Goal: Answer question/provide support

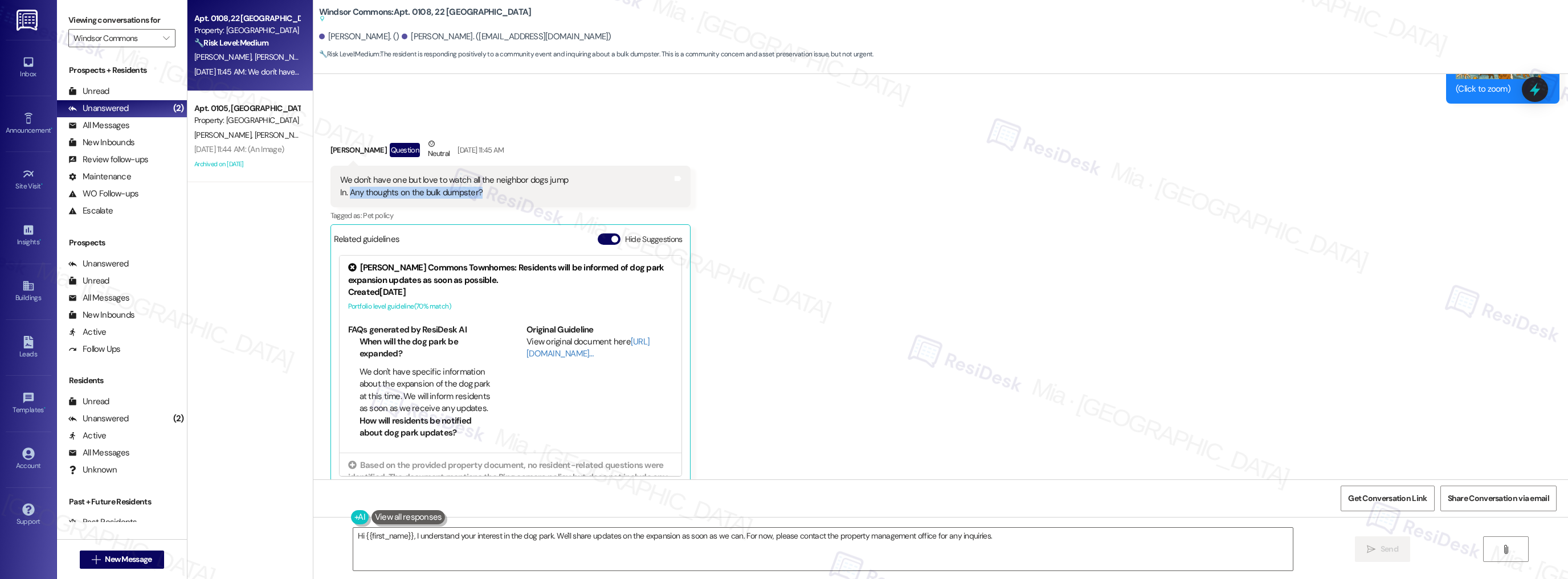
scroll to position [5586, 0]
click at [22, 125] on div "Announcement •" at bounding box center [28, 130] width 57 height 11
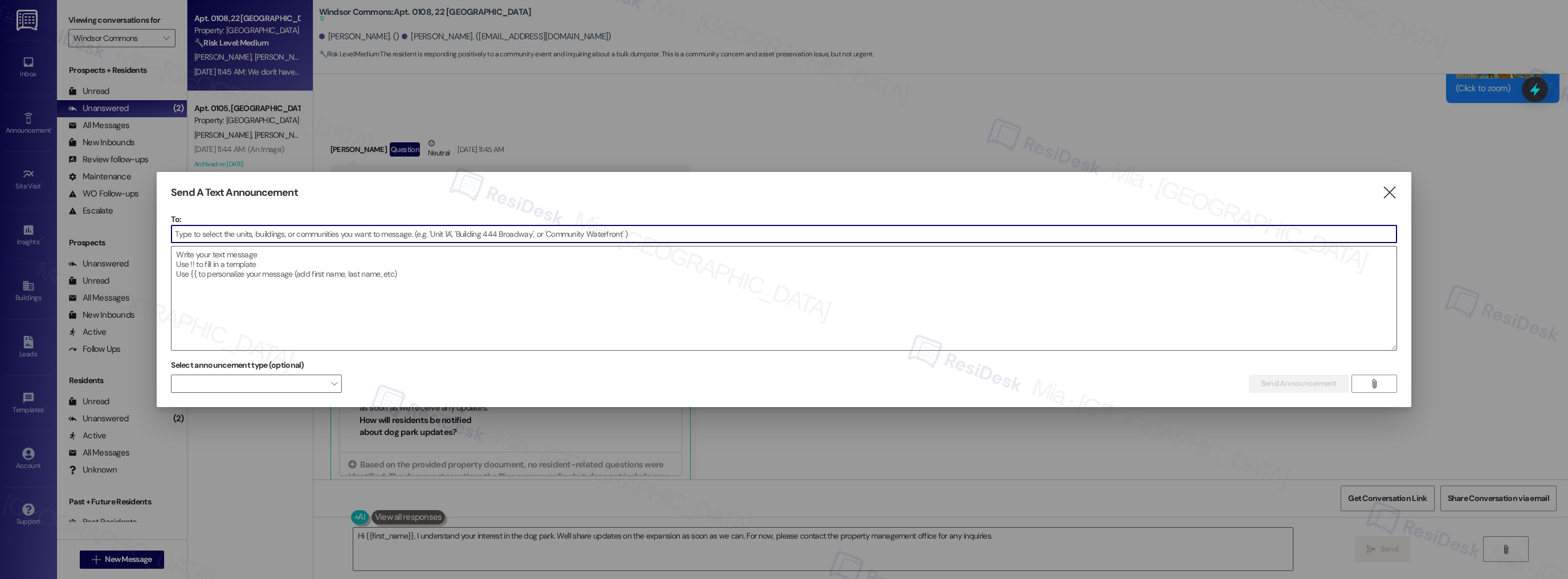
click at [186, 230] on input at bounding box center [784, 234] width 1225 height 17
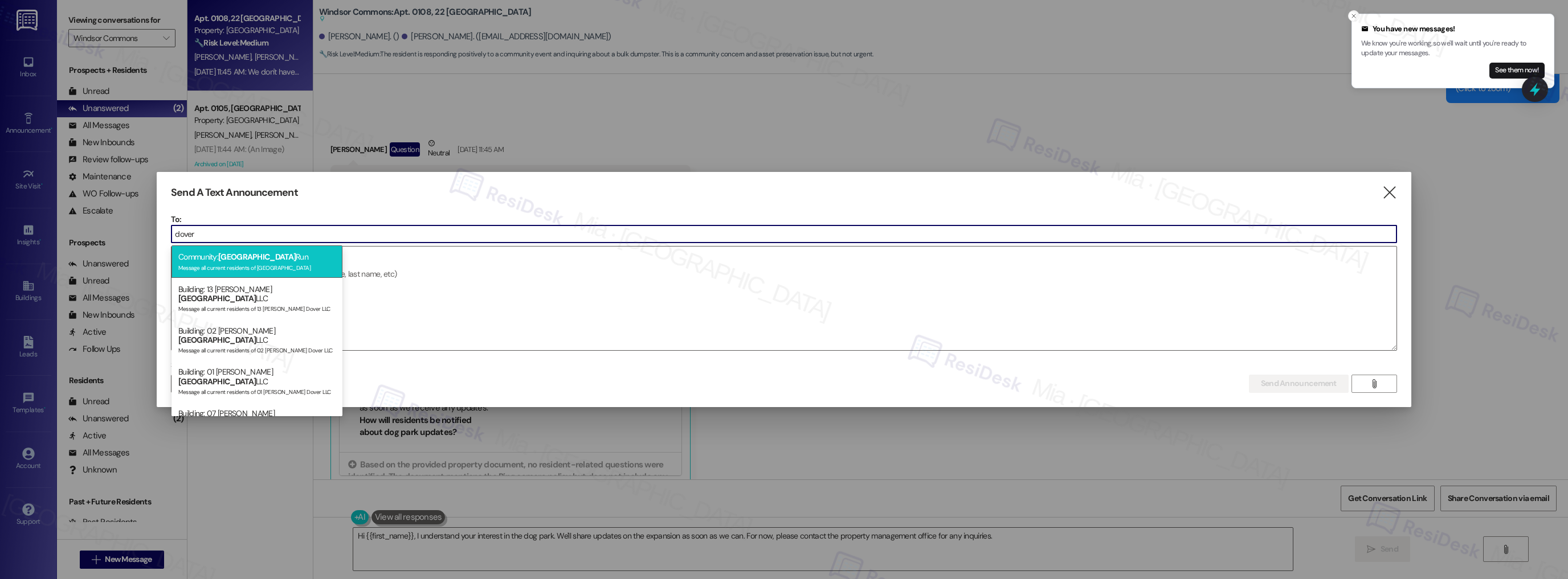
type input "dover"
click at [205, 258] on div "Community: Dover Run Message all current residents of [GEOGRAPHIC_DATA]" at bounding box center [257, 262] width 171 height 33
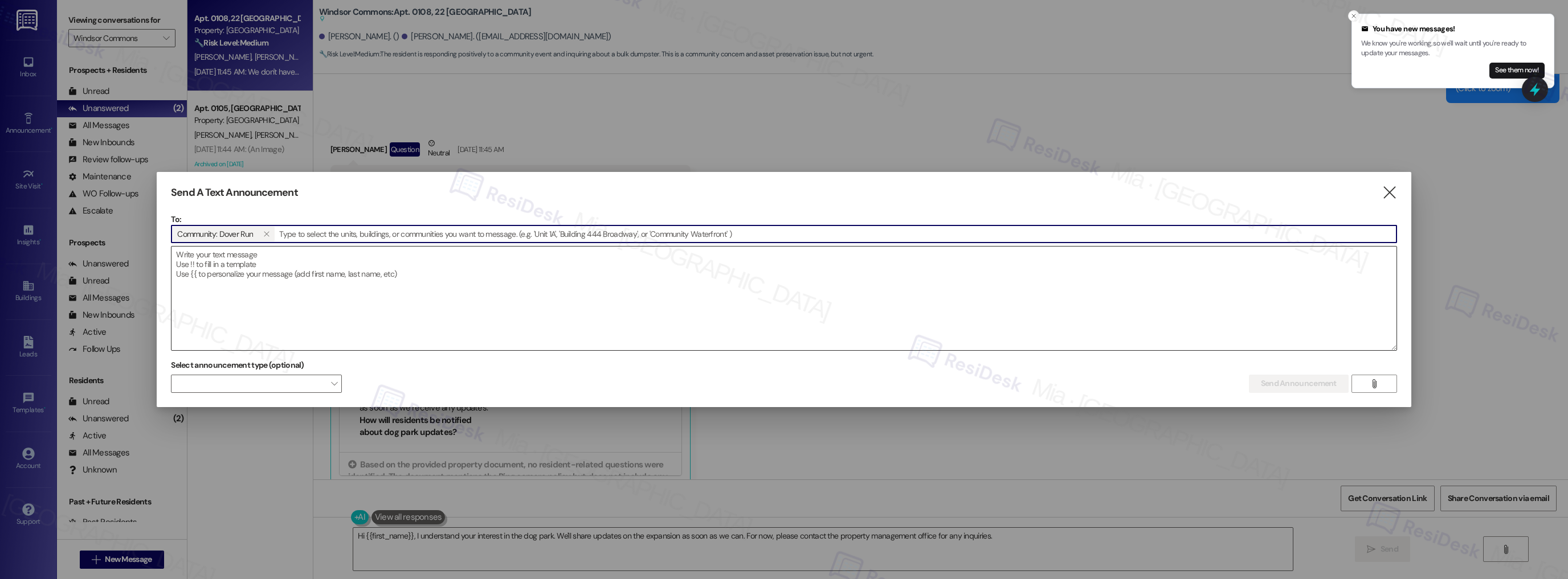
click at [215, 268] on textarea at bounding box center [784, 298] width 1225 height 104
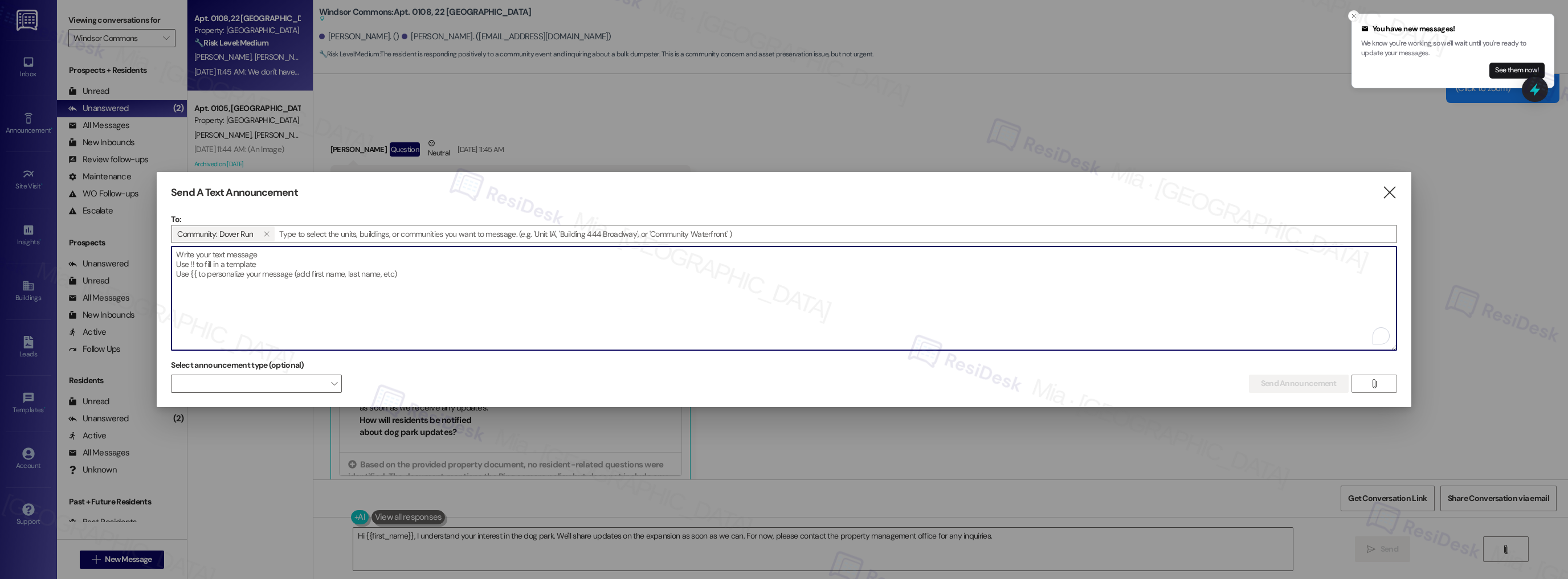
paste textarea "Hi {{first_name}}! Don't forget to vote for the Dover Run Fall Decorating Conte…"
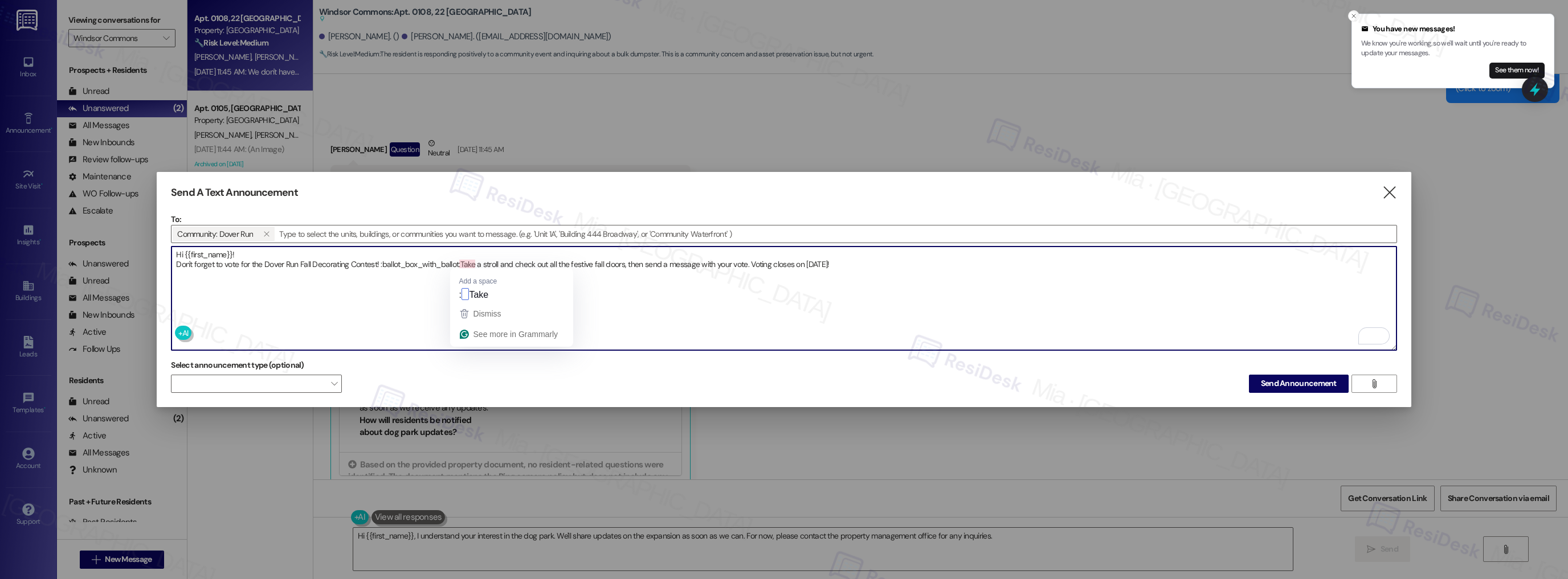
click at [459, 264] on textarea "Hi {{first_name}}! Don't forget to vote for the Dover Run Fall Decorating Conte…" at bounding box center [784, 298] width 1225 height 104
drag, startPoint x: 459, startPoint y: 262, endPoint x: 381, endPoint y: 262, distance: 78.0
click at [381, 262] on textarea "Hi {{first_name}}! Don't forget to vote for the Dover Run Fall Decorating Conte…" at bounding box center [784, 298] width 1225 height 104
click at [381, 260] on textarea "Hi {{first_name}}! Don't forget to vote for the Dover Run Fall Decorating Conte…" at bounding box center [784, 298] width 1225 height 104
type textarea "Hi {{first_name}}! Don't forget to vote for the Dover Run Fall Decorating Conte…"
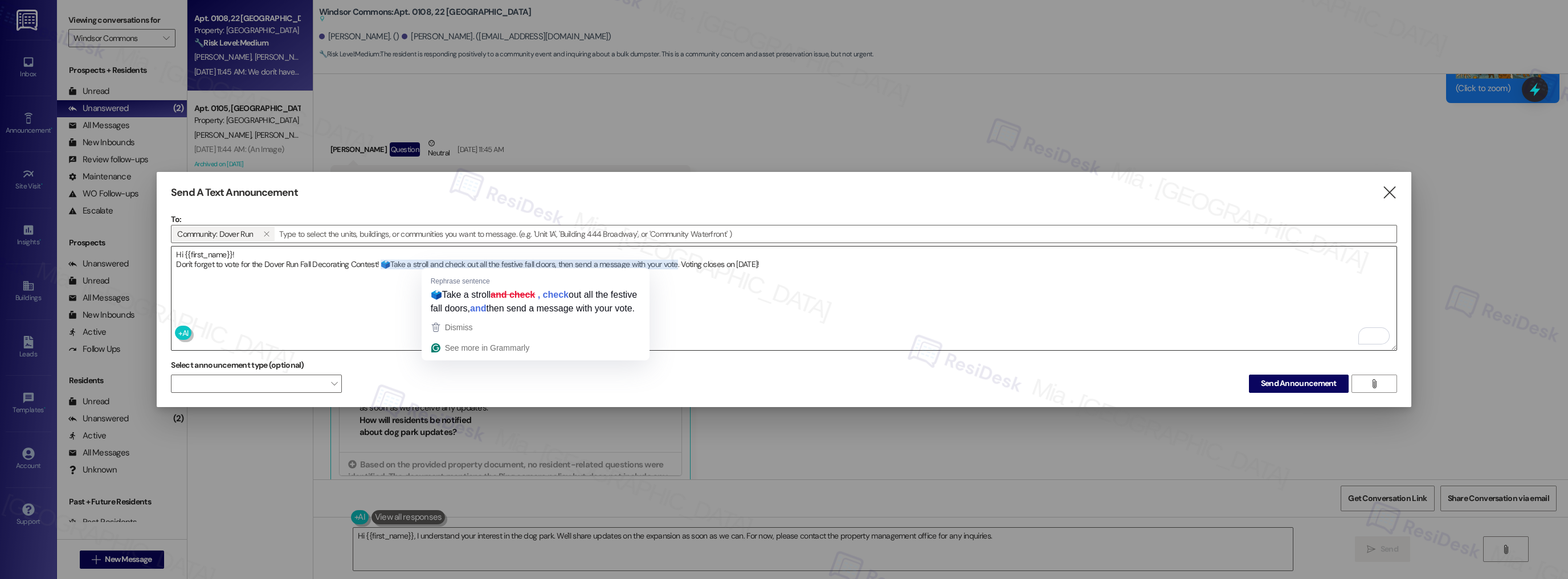
click at [733, 303] on textarea "Hi {{first_name}}! Don't forget to vote for the Dover Run Fall Decorating Conte…" at bounding box center [784, 298] width 1225 height 104
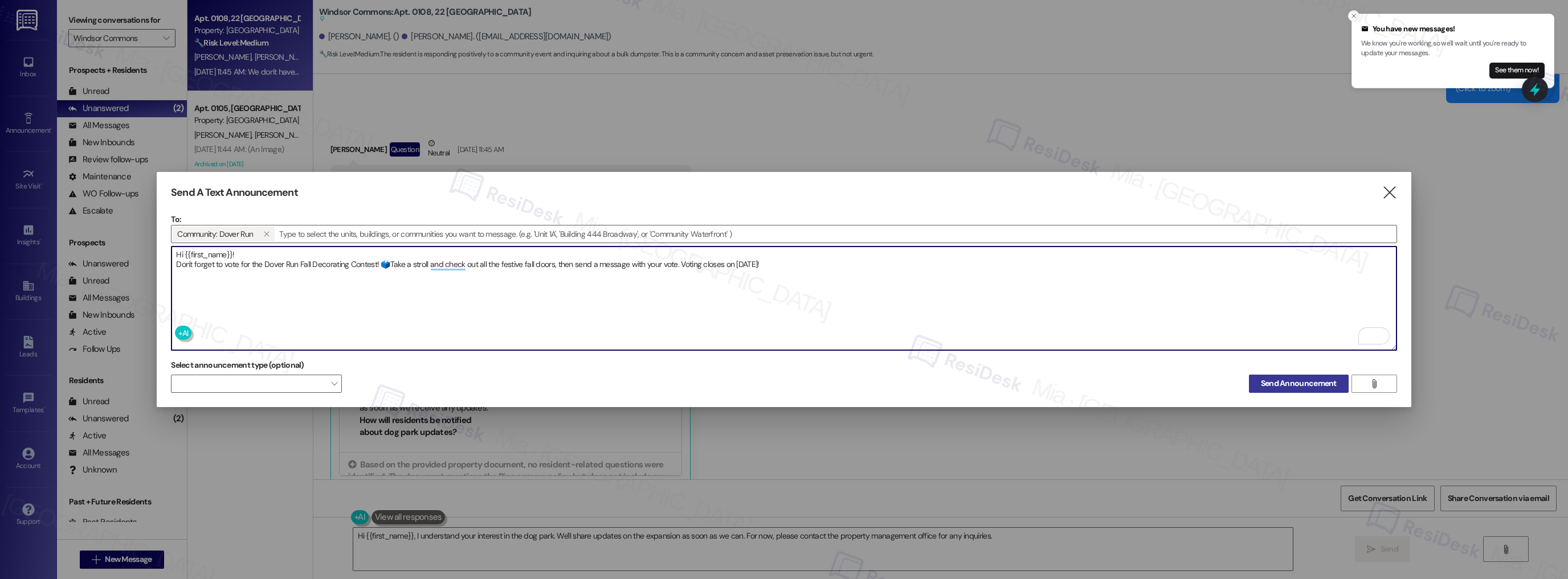
click at [1305, 382] on span "Send Announcement" at bounding box center [1298, 383] width 76 height 12
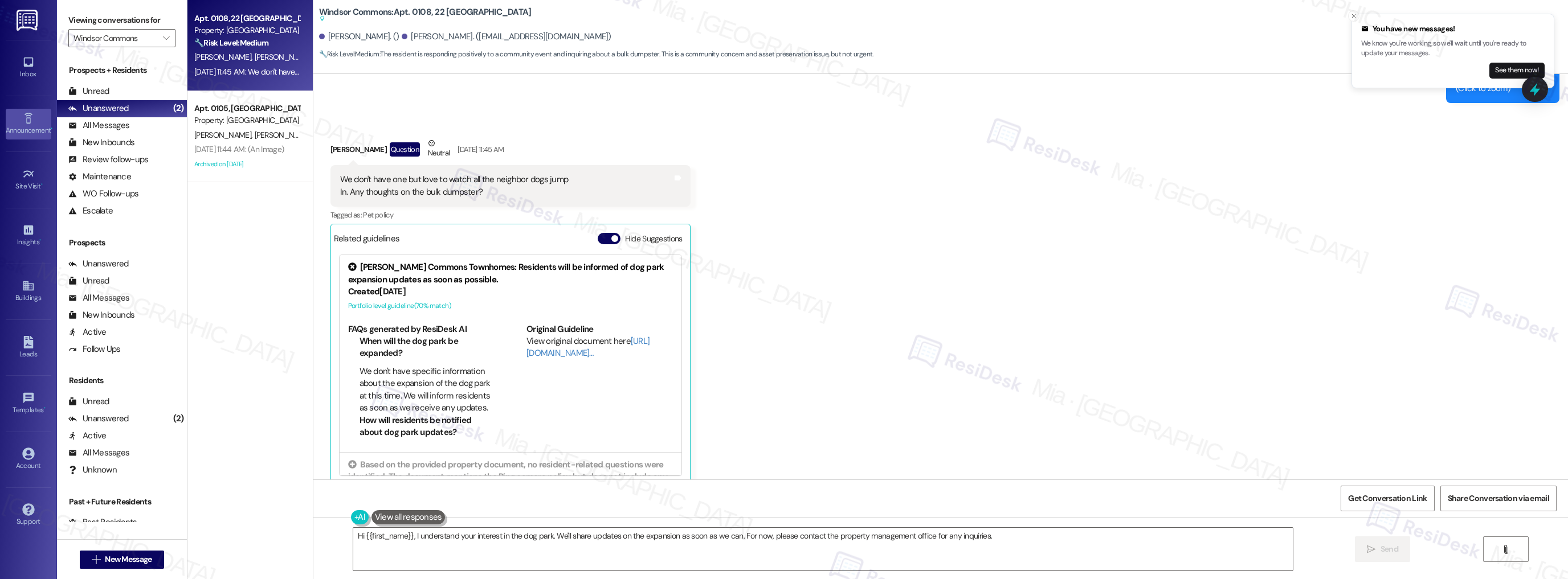
click at [34, 123] on link "Announcement •" at bounding box center [28, 124] width 46 height 30
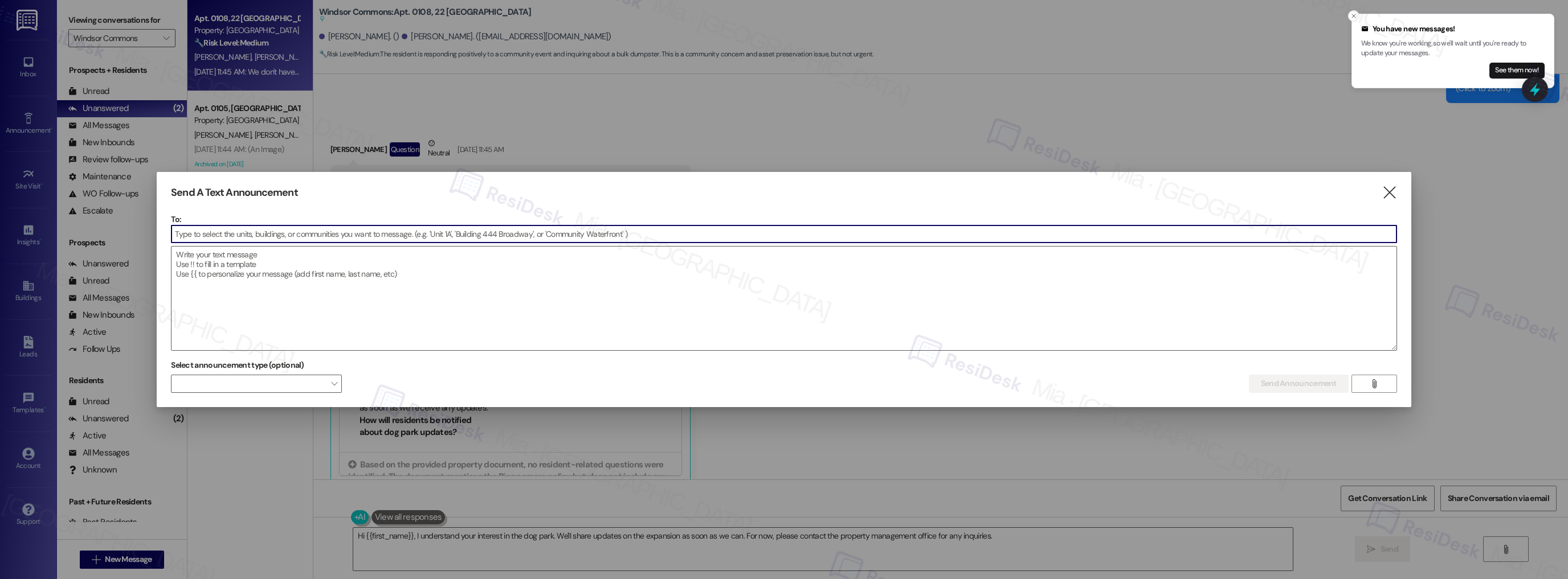
click at [231, 240] on input at bounding box center [784, 234] width 1225 height 17
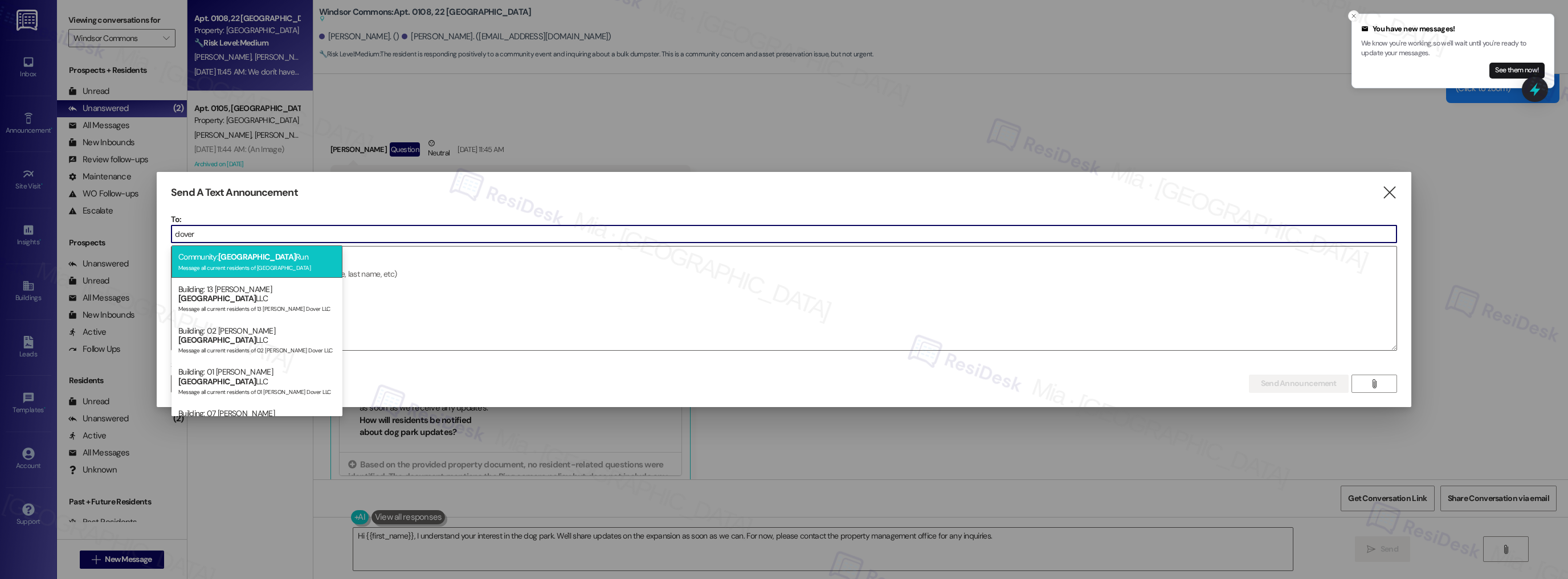
type input "dover"
click at [221, 258] on span "[GEOGRAPHIC_DATA]" at bounding box center [257, 257] width 78 height 10
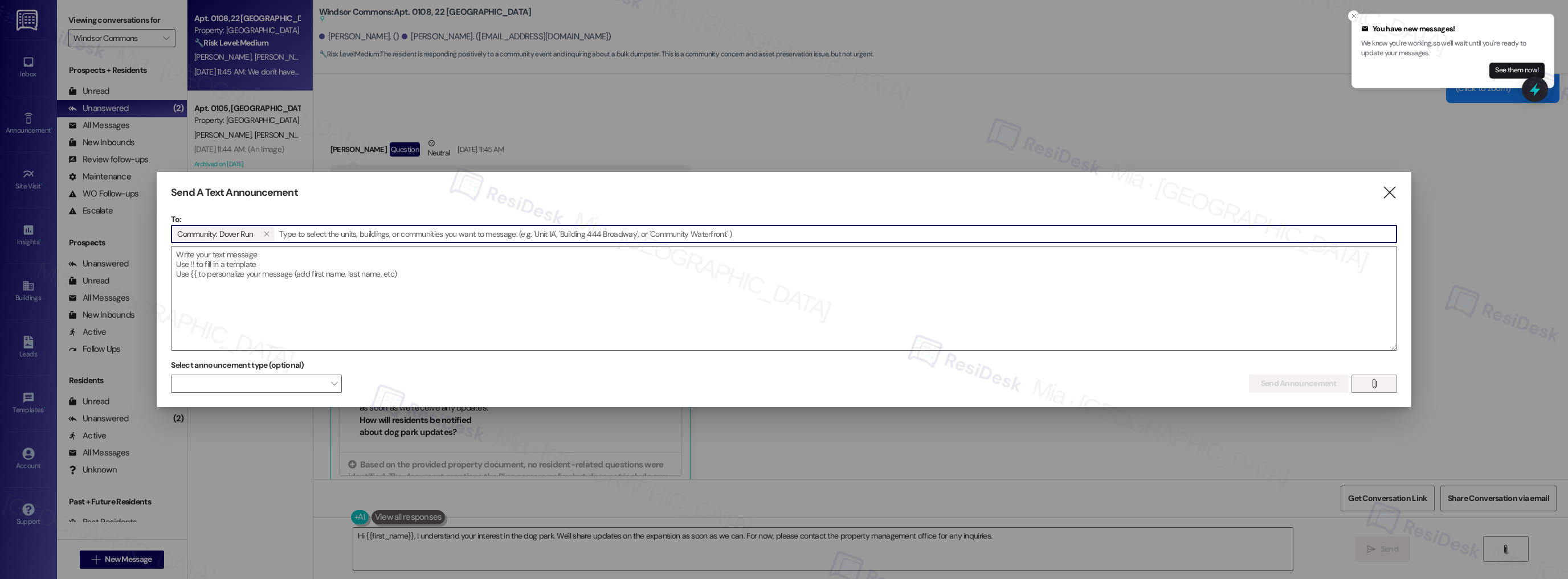
click at [1389, 381] on button "" at bounding box center [1374, 383] width 46 height 18
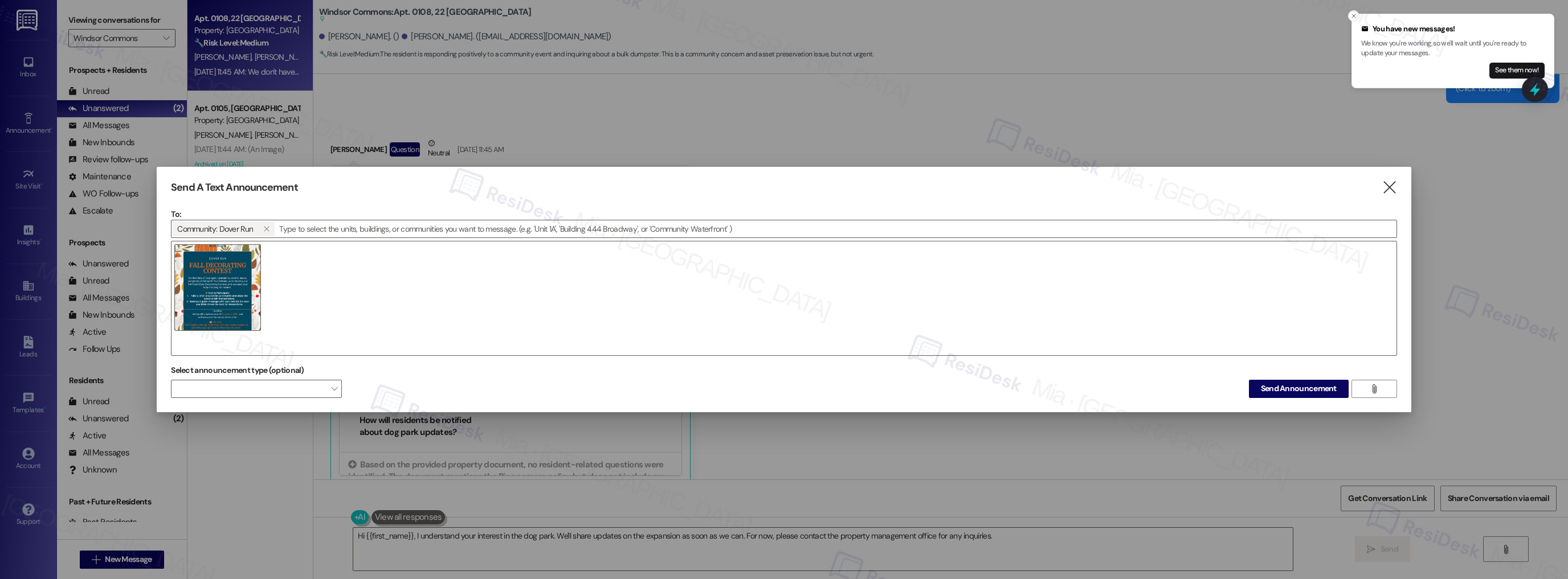
click at [382, 292] on div at bounding box center [784, 298] width 1226 height 115
click at [1292, 384] on span "Send Announcement" at bounding box center [1298, 388] width 76 height 12
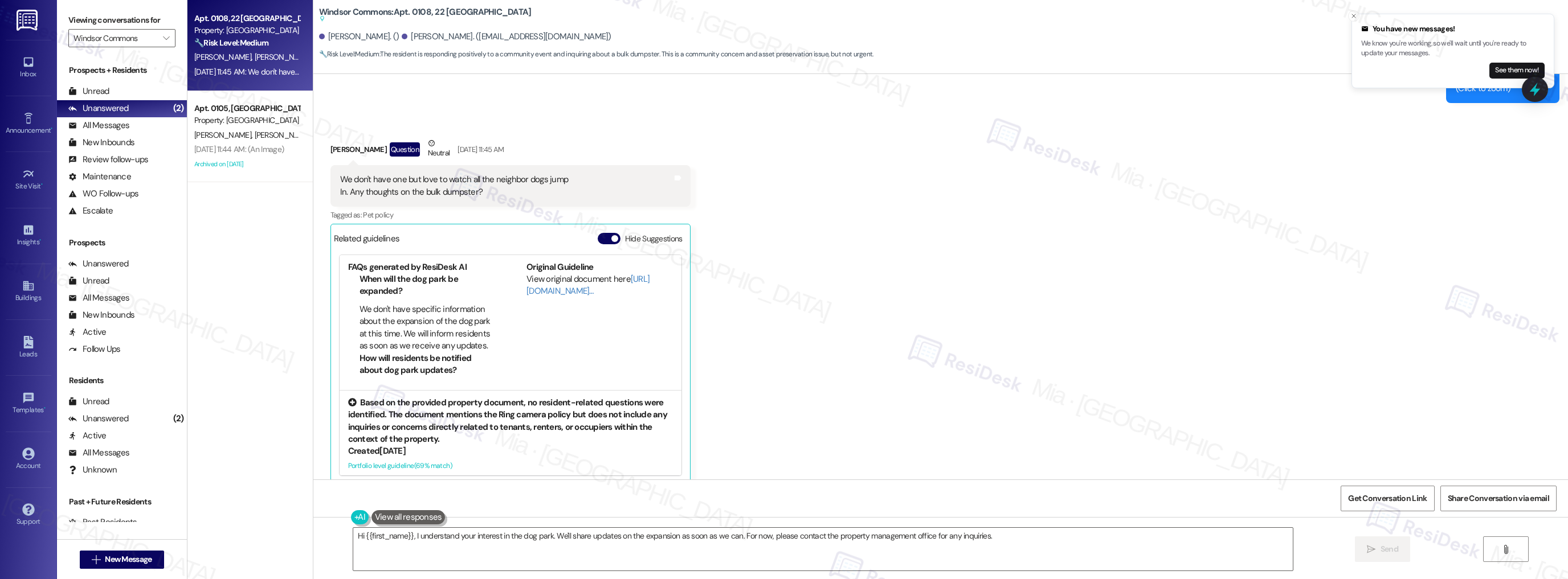
scroll to position [65, 0]
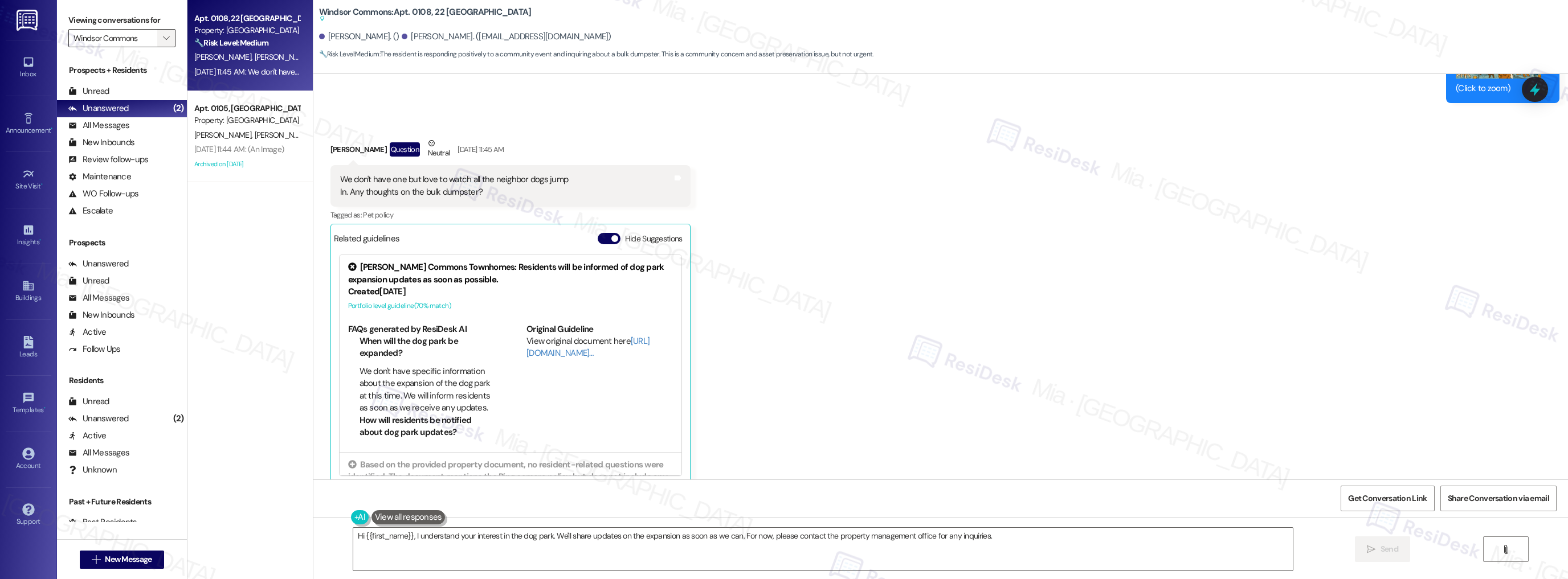
click at [163, 38] on icon "" at bounding box center [166, 38] width 6 height 9
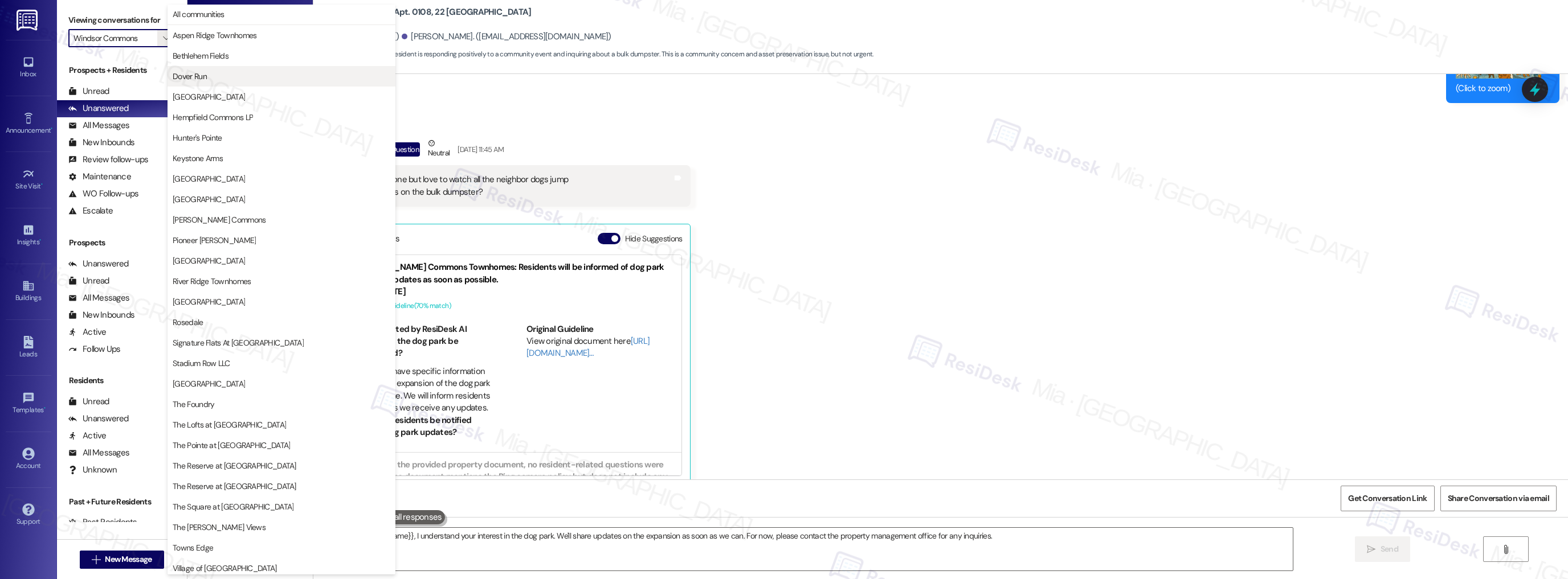
scroll to position [0, 0]
click at [231, 18] on span "All communities" at bounding box center [282, 14] width 218 height 11
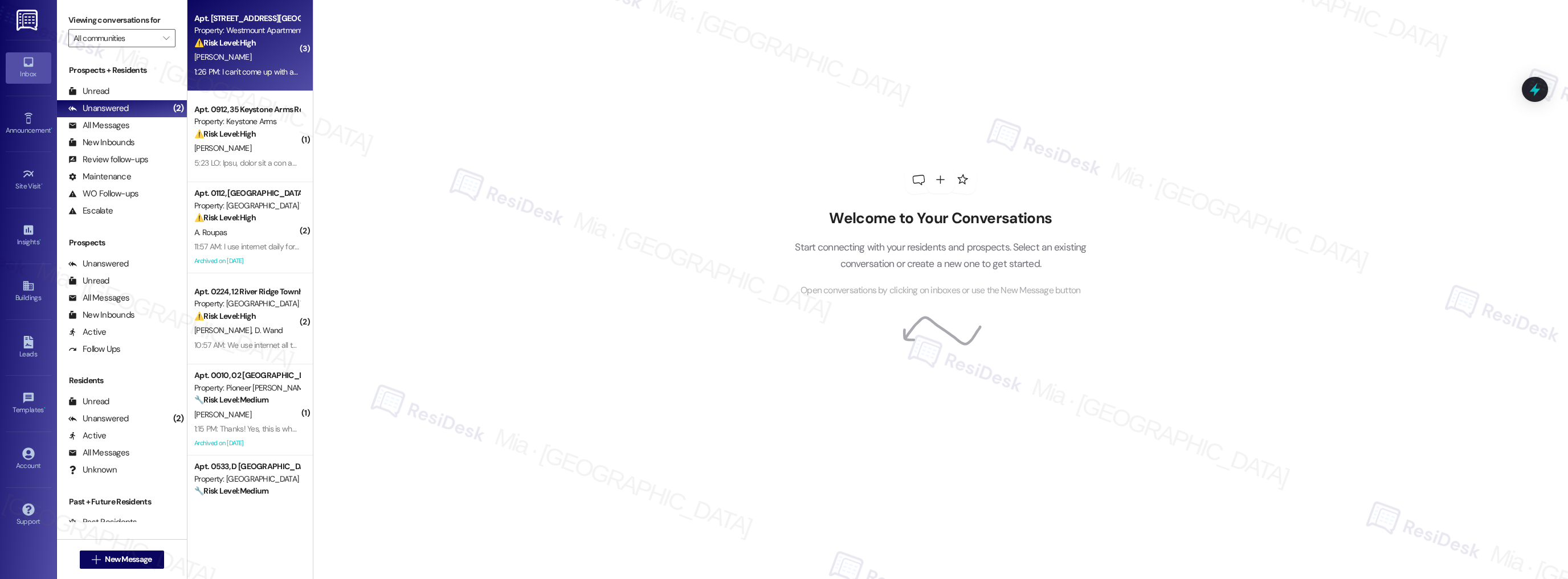
click at [246, 82] on div "Apt. 4058, [GEOGRAPHIC_DATA] Homes Property: Westmount Apartments ⚠️ Risk Level…" at bounding box center [250, 46] width 126 height 91
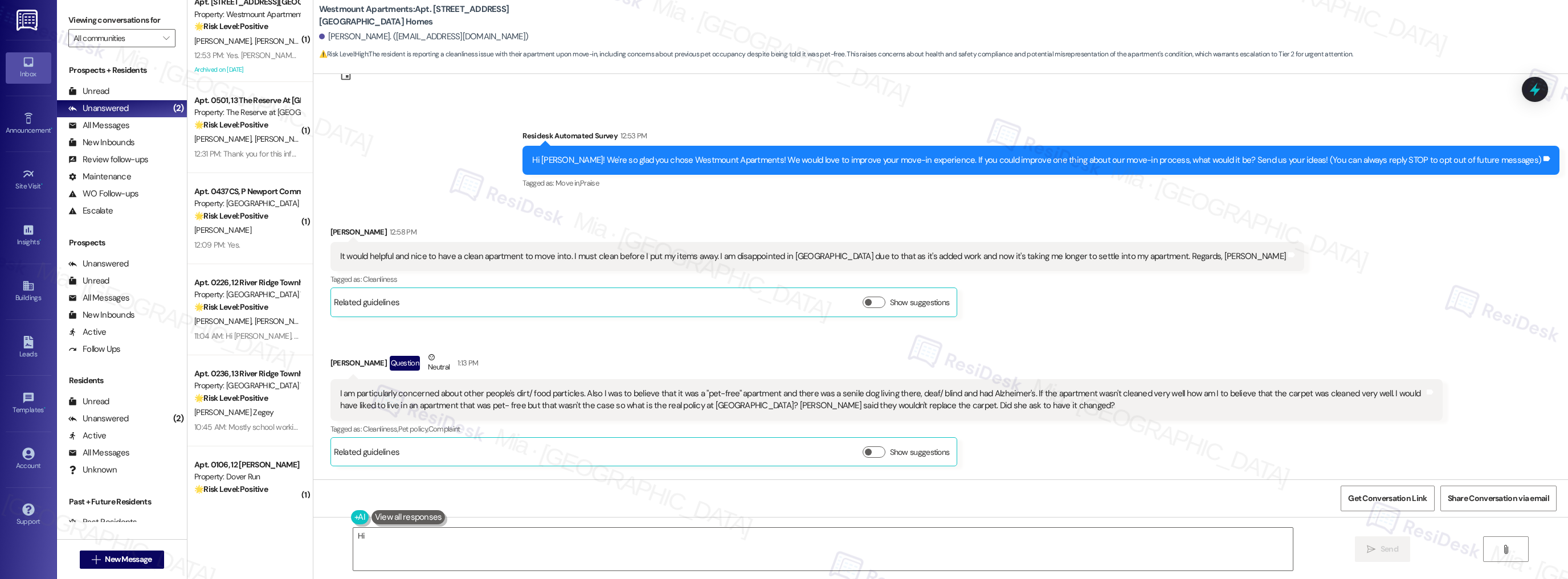
scroll to position [3135, 0]
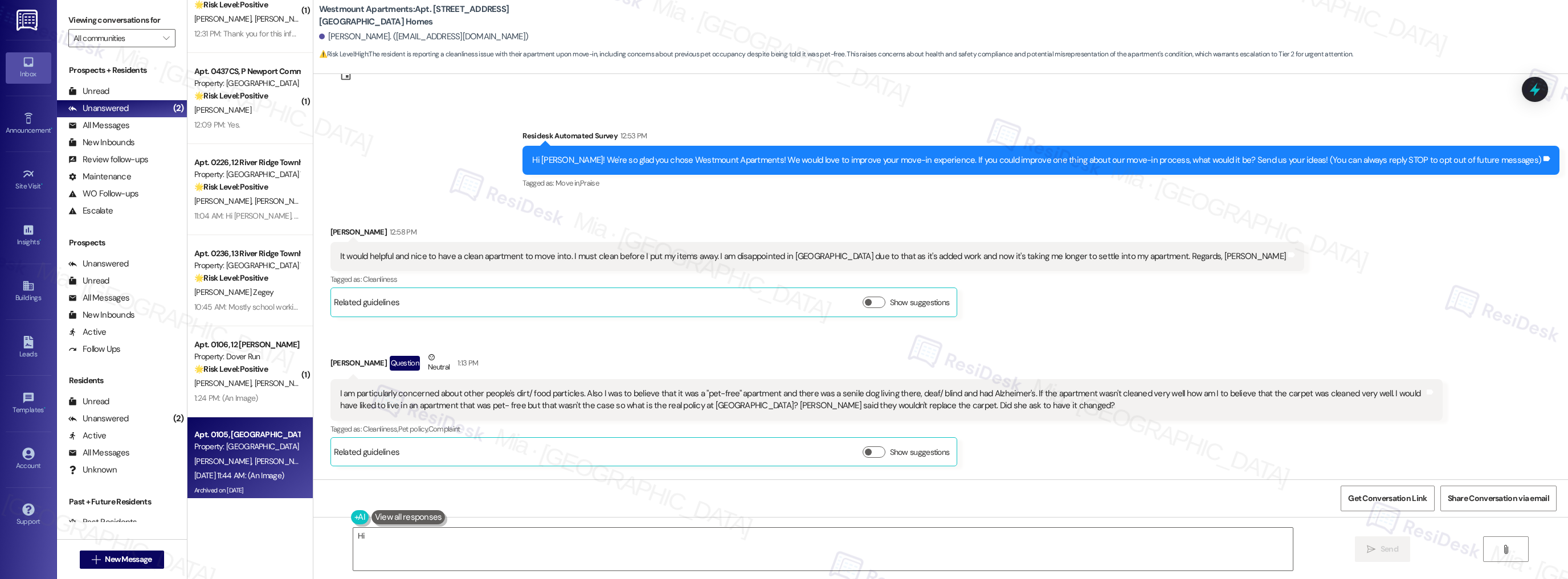
click at [267, 483] on div "Archived on [DATE]" at bounding box center [247, 490] width 108 height 14
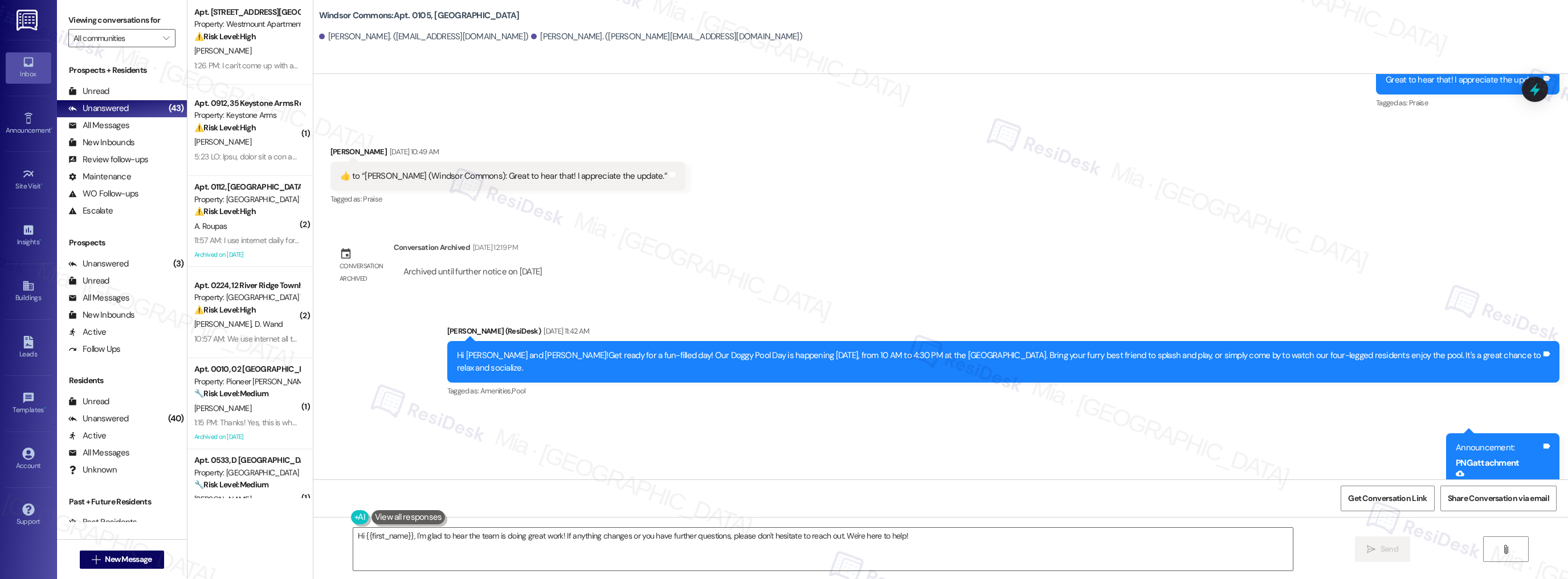
scroll to position [0, 0]
click at [163, 37] on icon "" at bounding box center [166, 38] width 6 height 9
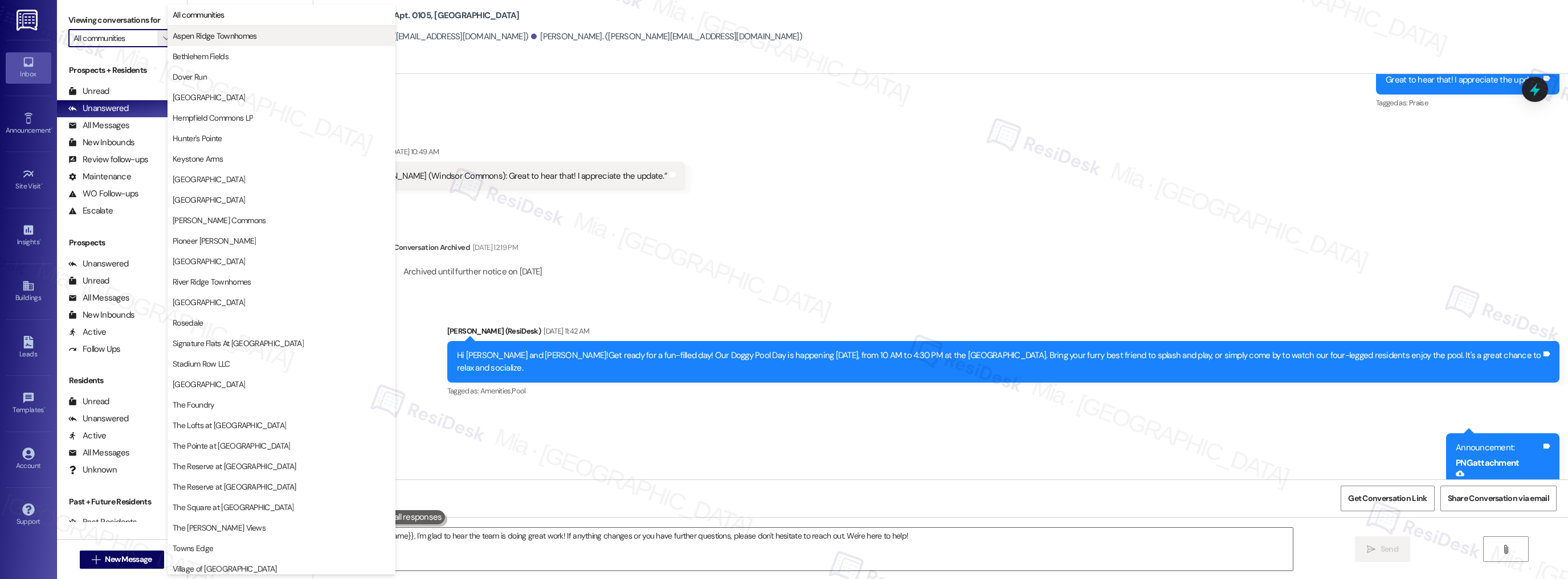
click at [223, 36] on span "Aspen Ridge Townhomes" at bounding box center [215, 36] width 84 height 11
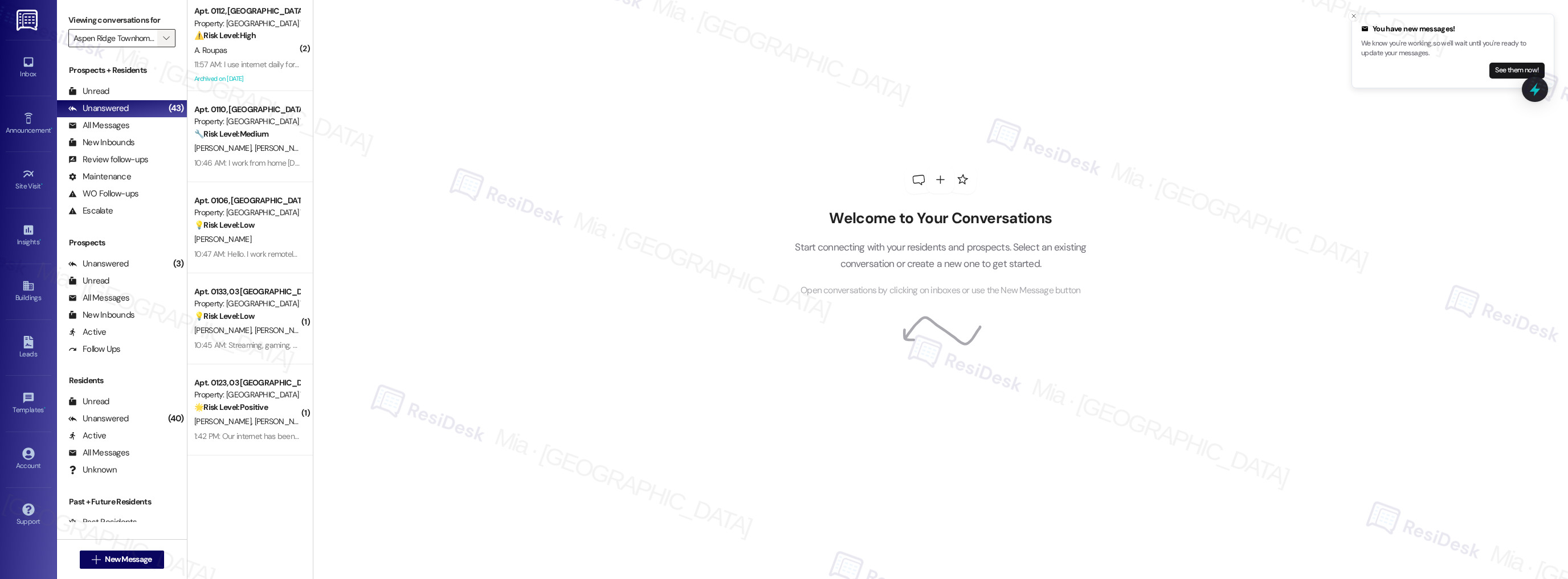
click at [163, 37] on span "" at bounding box center [166, 38] width 11 height 18
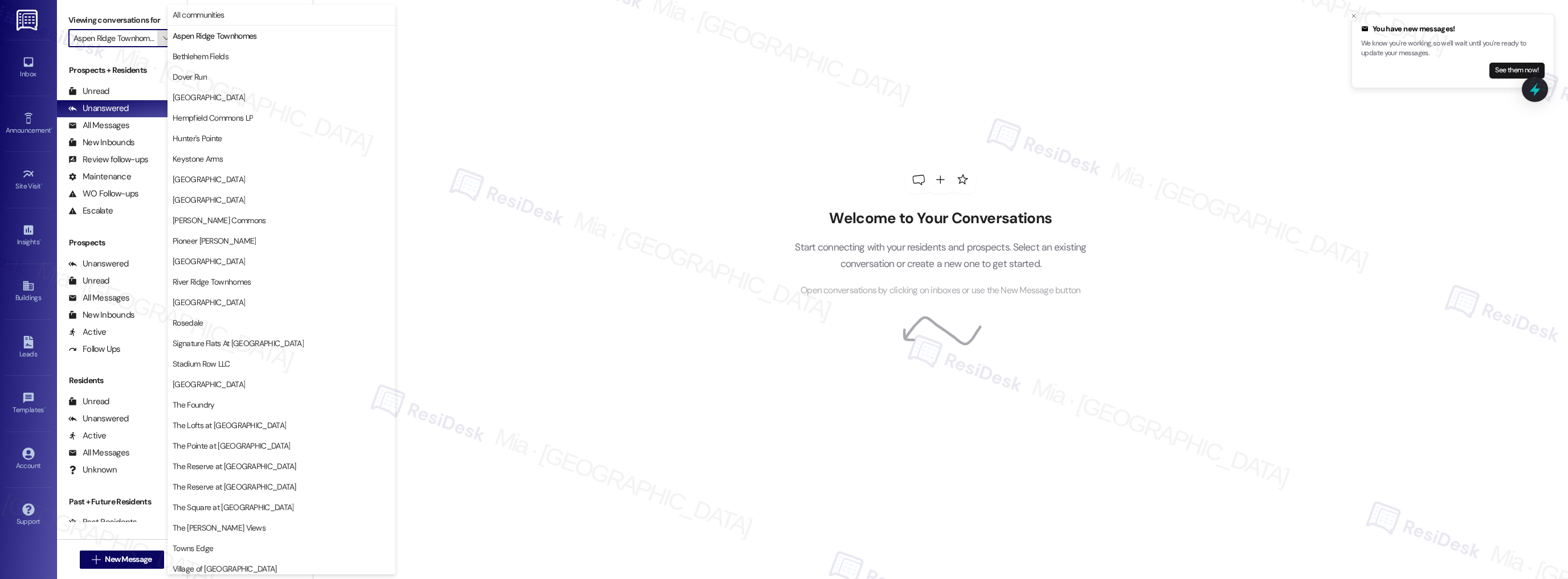
scroll to position [0, 8]
click at [198, 57] on span "Bethlehem Fields" at bounding box center [201, 56] width 56 height 11
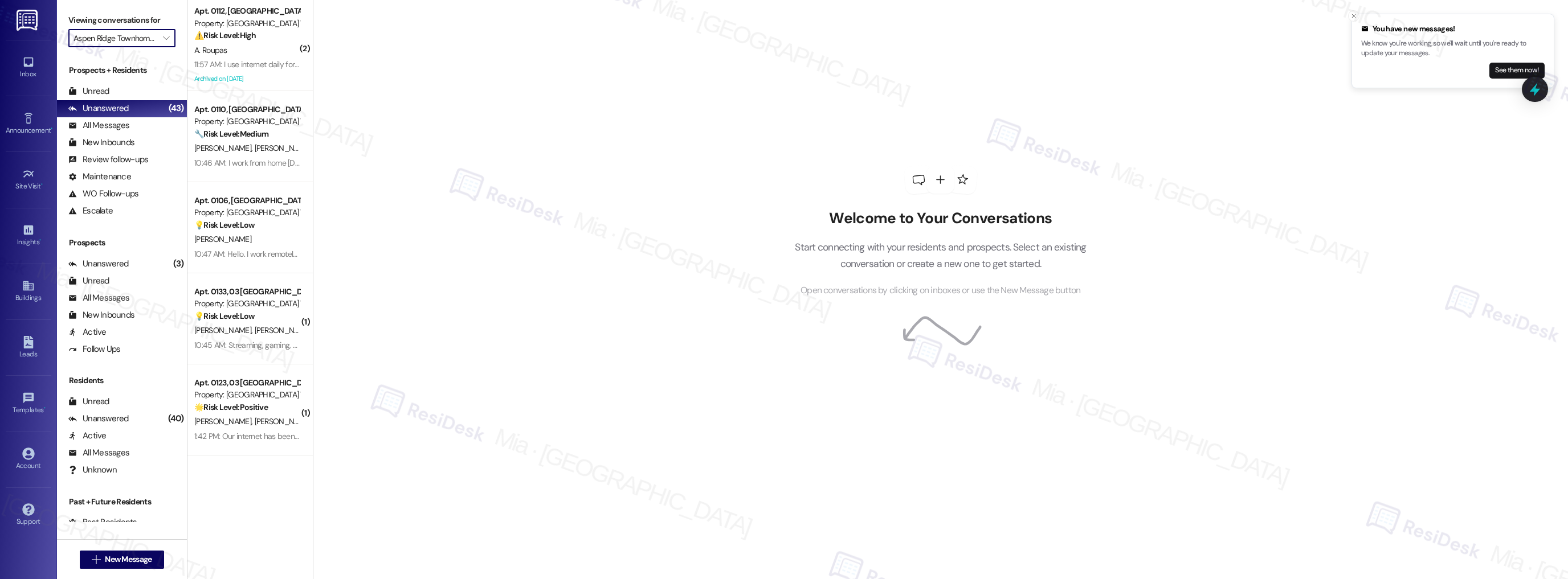
type input "Bethlehem Fields"
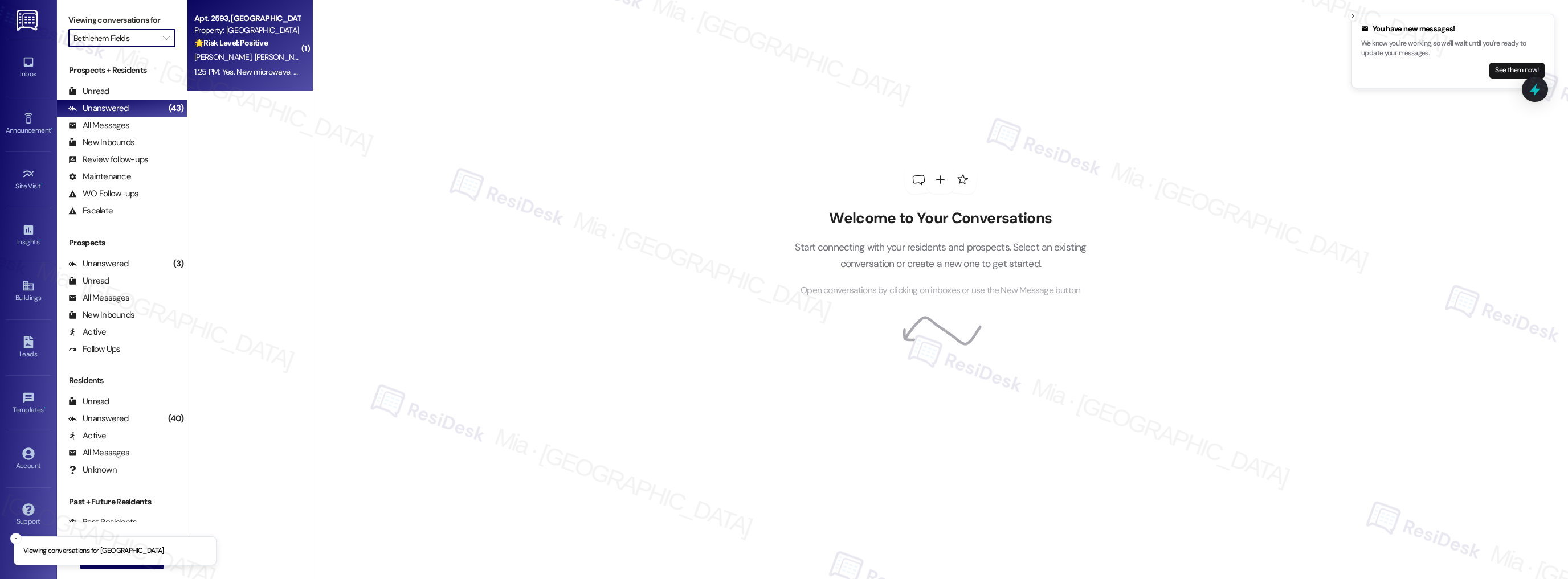
click at [265, 70] on div "1:25 PM: Yes. New microwave. Thanks. 1:25 PM: Yes. New microwave. Thanks." at bounding box center [256, 71] width 124 height 10
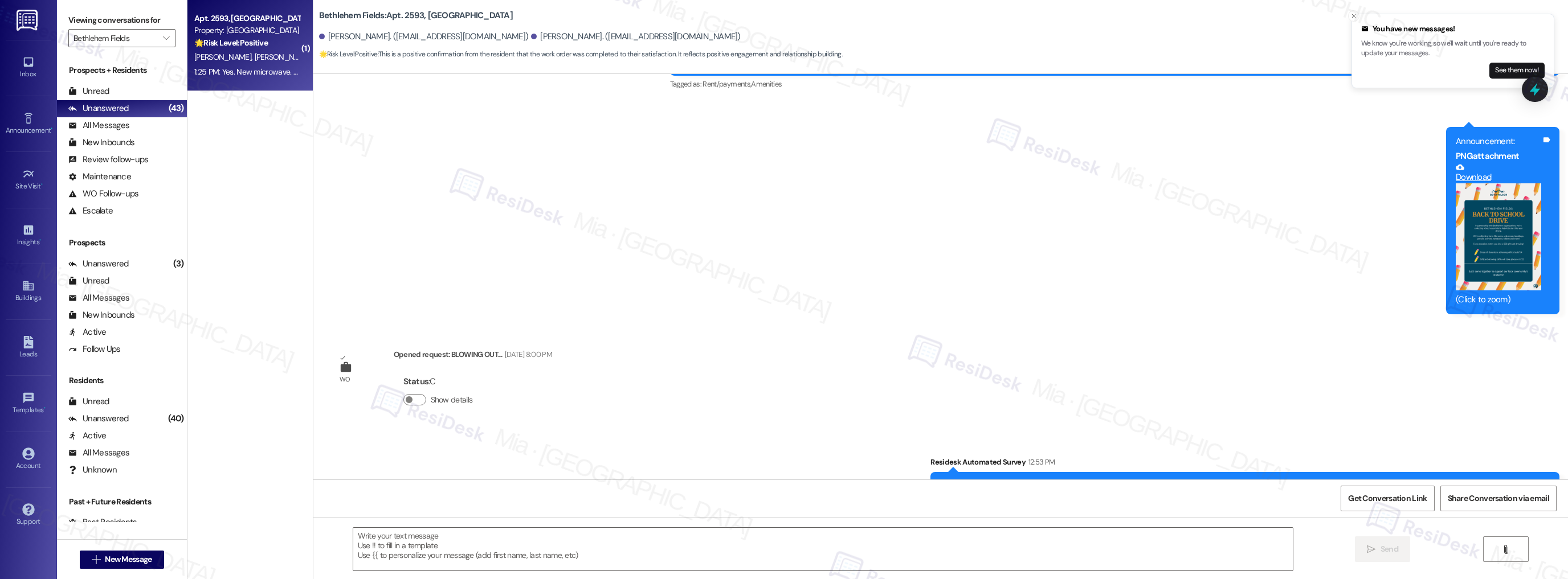
scroll to position [623, 0]
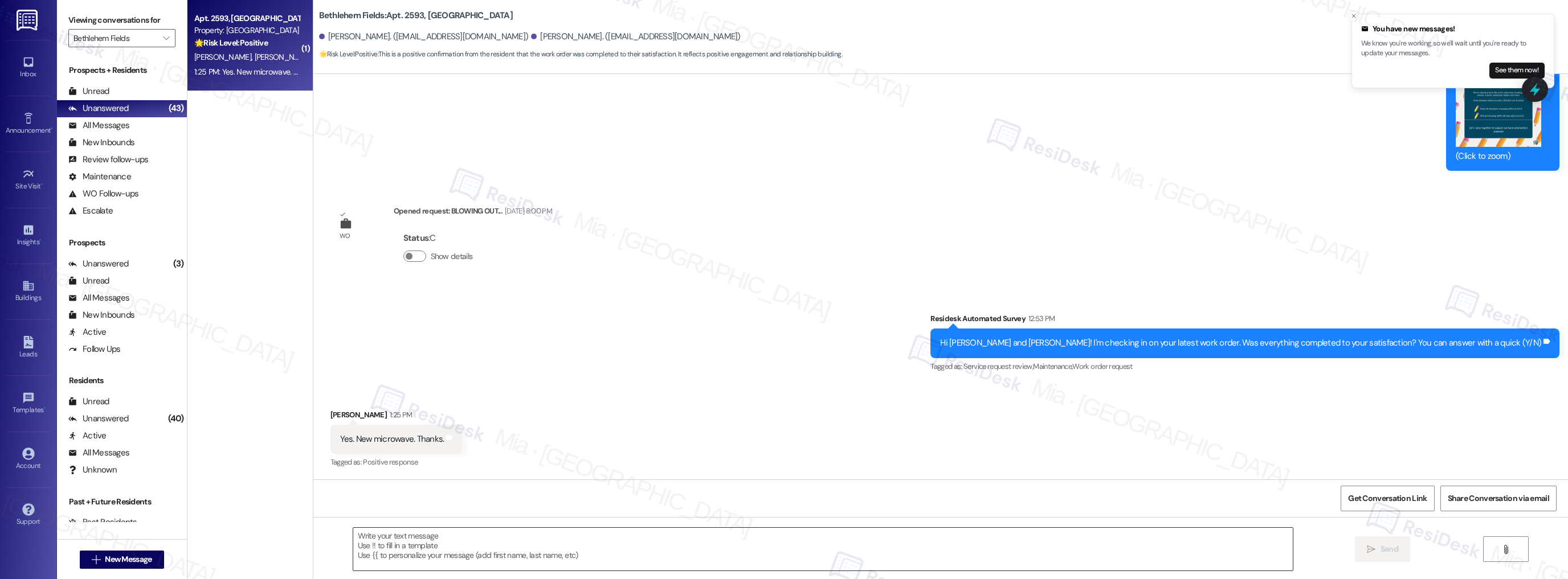
click at [391, 533] on textarea at bounding box center [823, 549] width 940 height 42
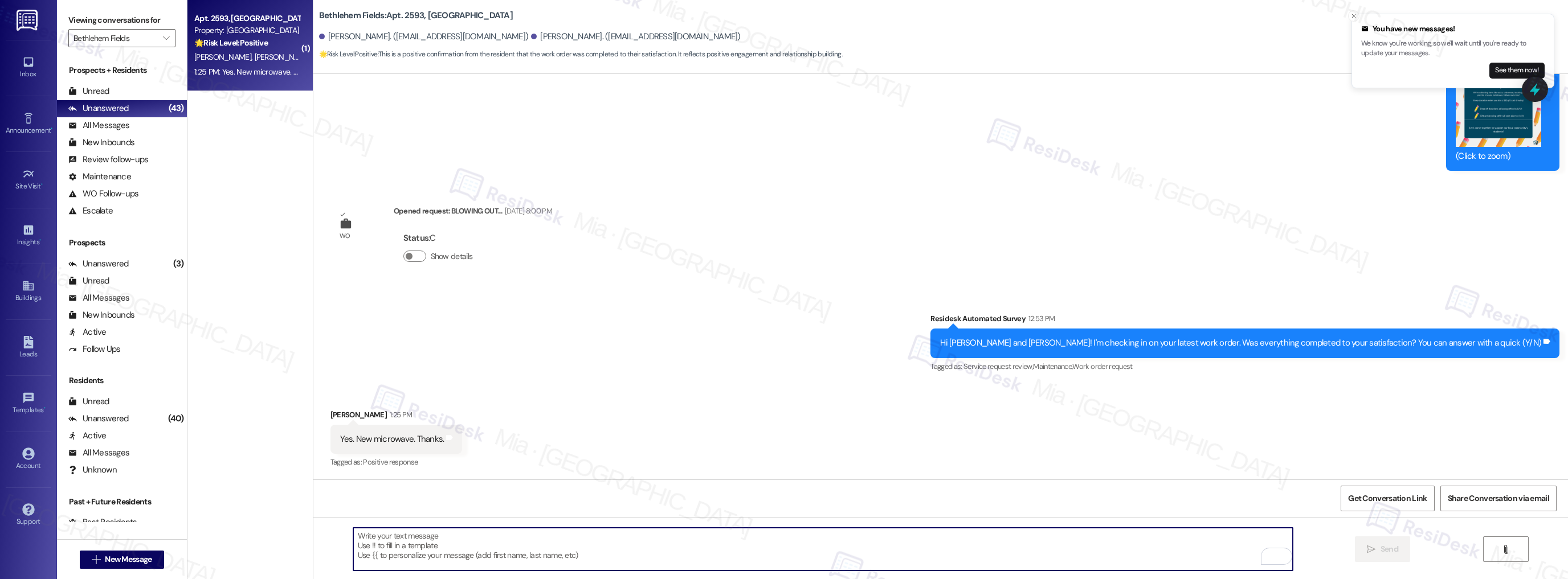
paste textarea "Thank you so much, [PERSON_NAME], for sharing your feedback! I’m so glad to kno…"
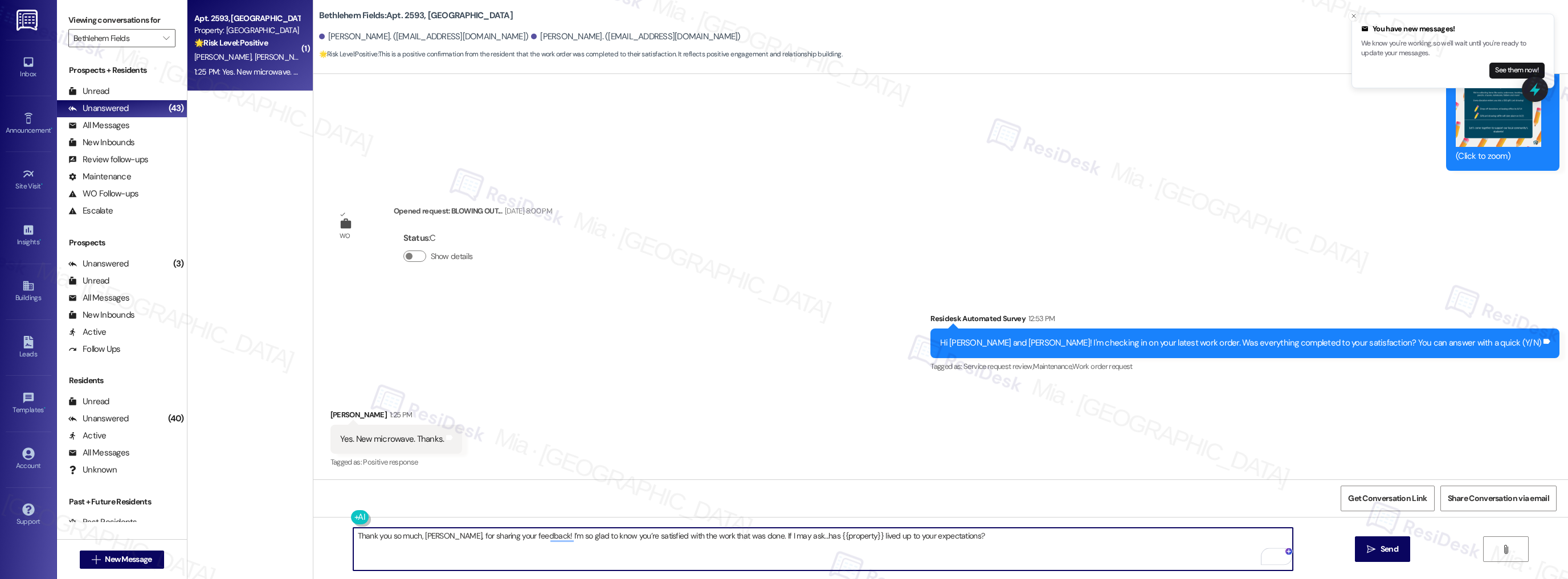
click at [431, 535] on textarea "Thank you so much, [PERSON_NAME], for sharing your feedback! I’m so glad to kno…" at bounding box center [823, 549] width 940 height 42
click at [458, 535] on textarea "Thank you so much, [PERSON_NAME] on, for sharing your feedback! I’m so glad to …" at bounding box center [823, 549] width 940 height 42
type textarea "Thank you so much, [PERSON_NAME], for sharing your feedback! I’m so glad to kno…"
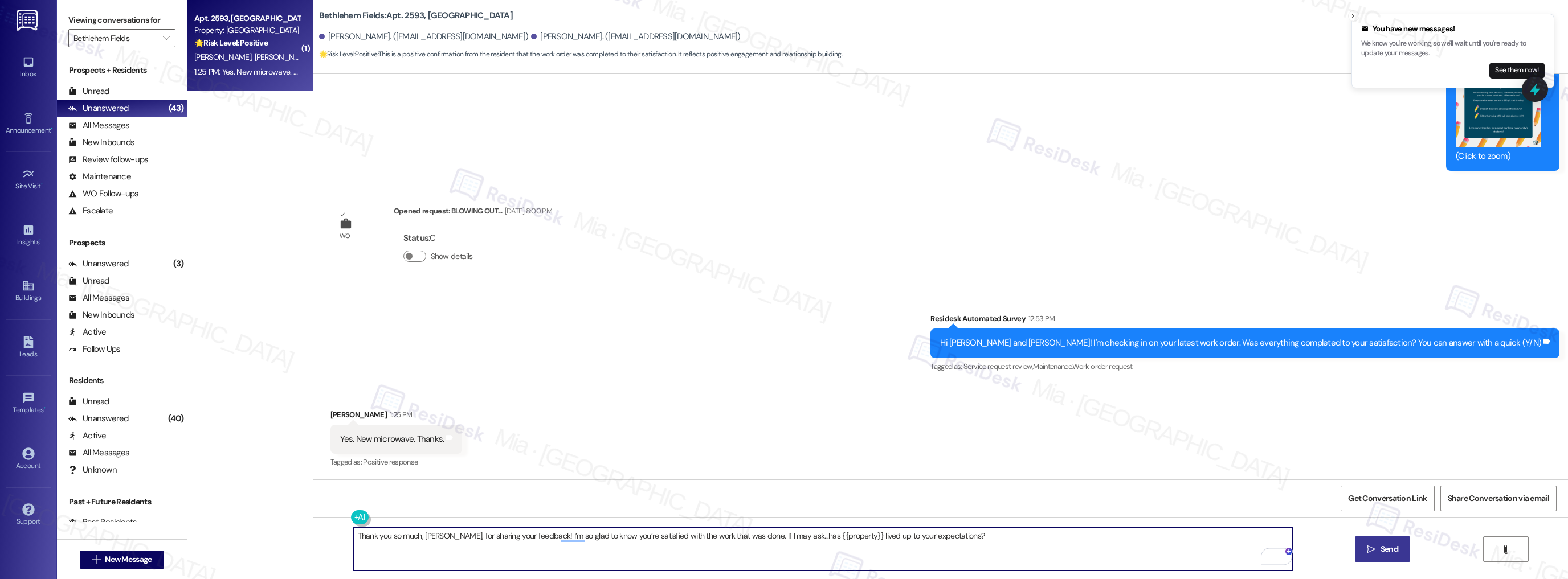
click at [1374, 550] on icon "" at bounding box center [1371, 549] width 9 height 9
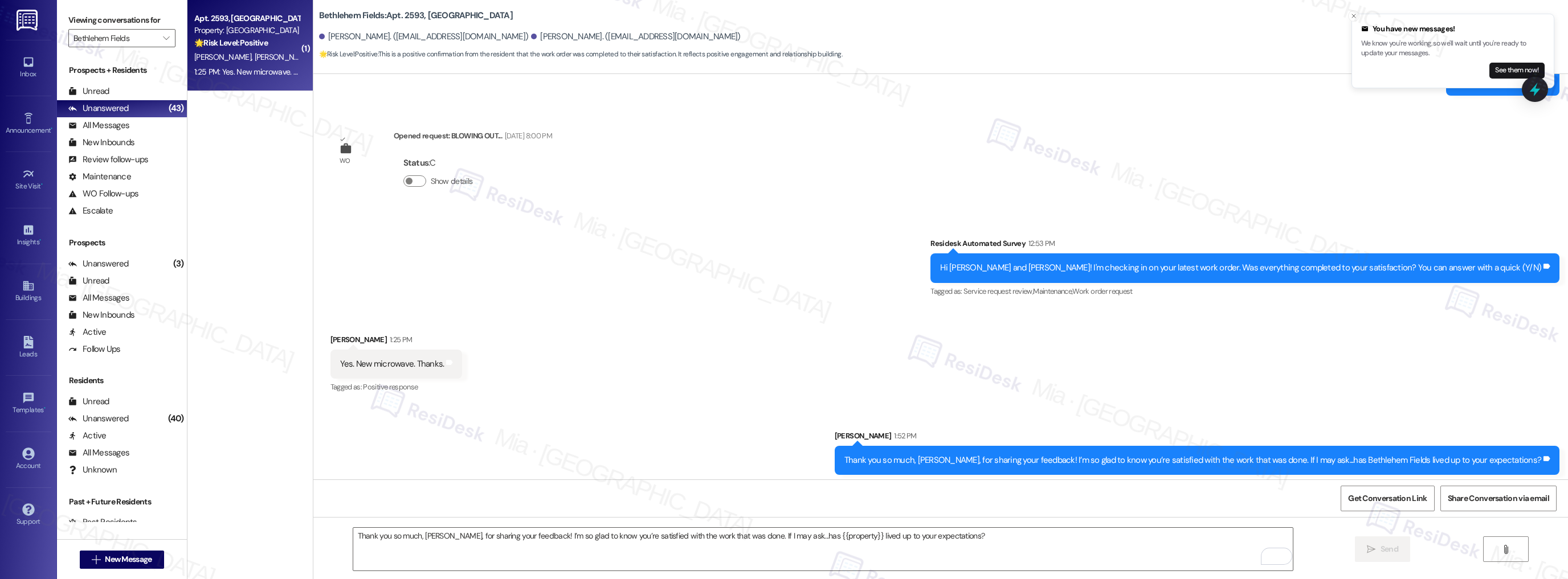
scroll to position [702, 0]
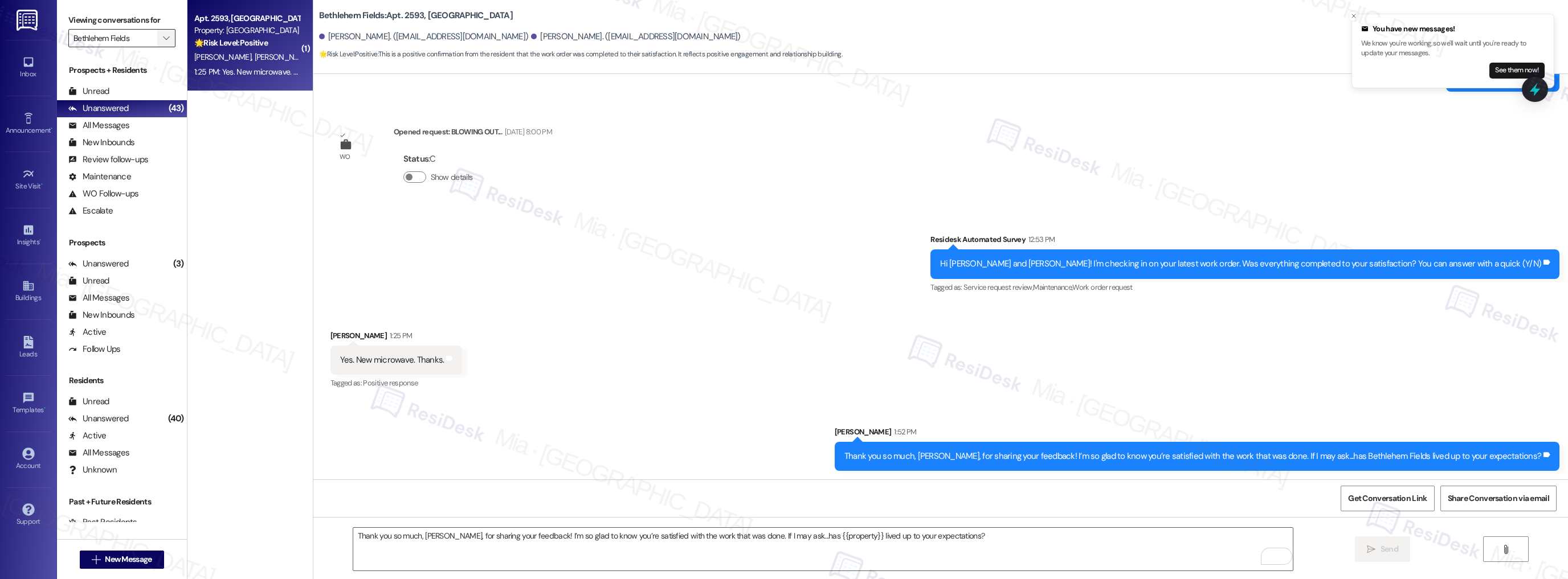
click at [163, 39] on icon "" at bounding box center [166, 38] width 6 height 9
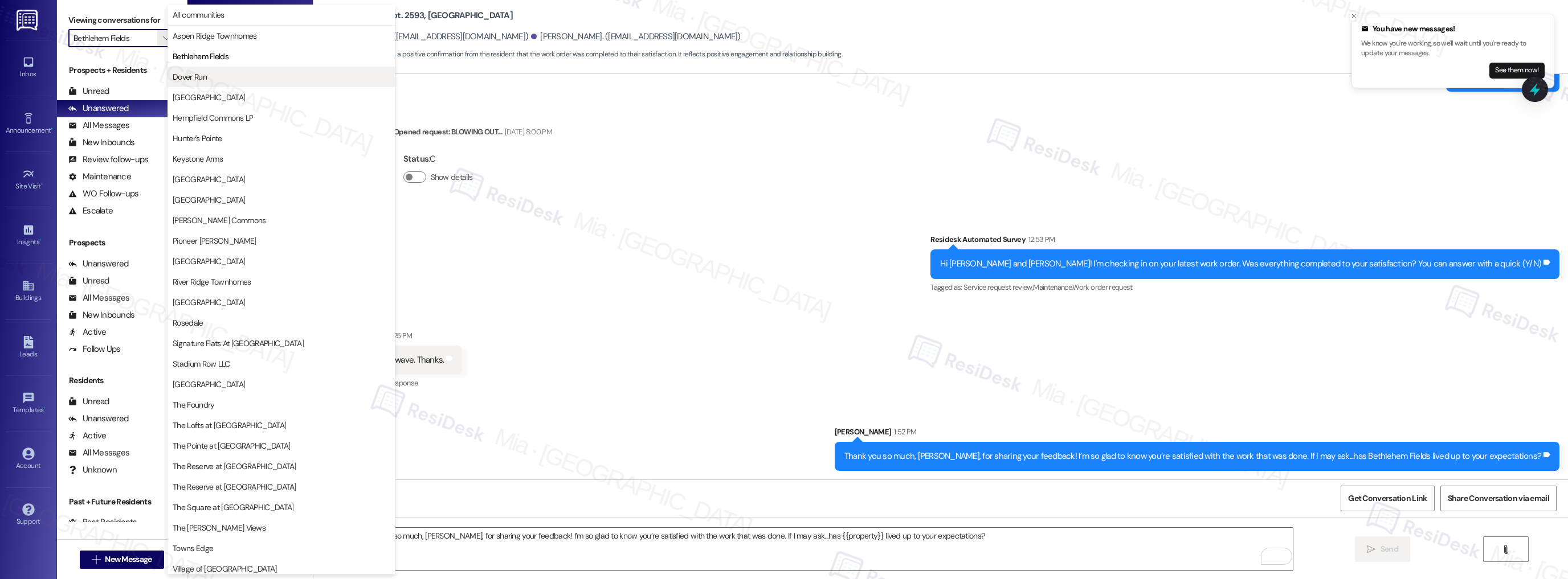
click at [190, 74] on span "Dover Run" at bounding box center [190, 77] width 34 height 11
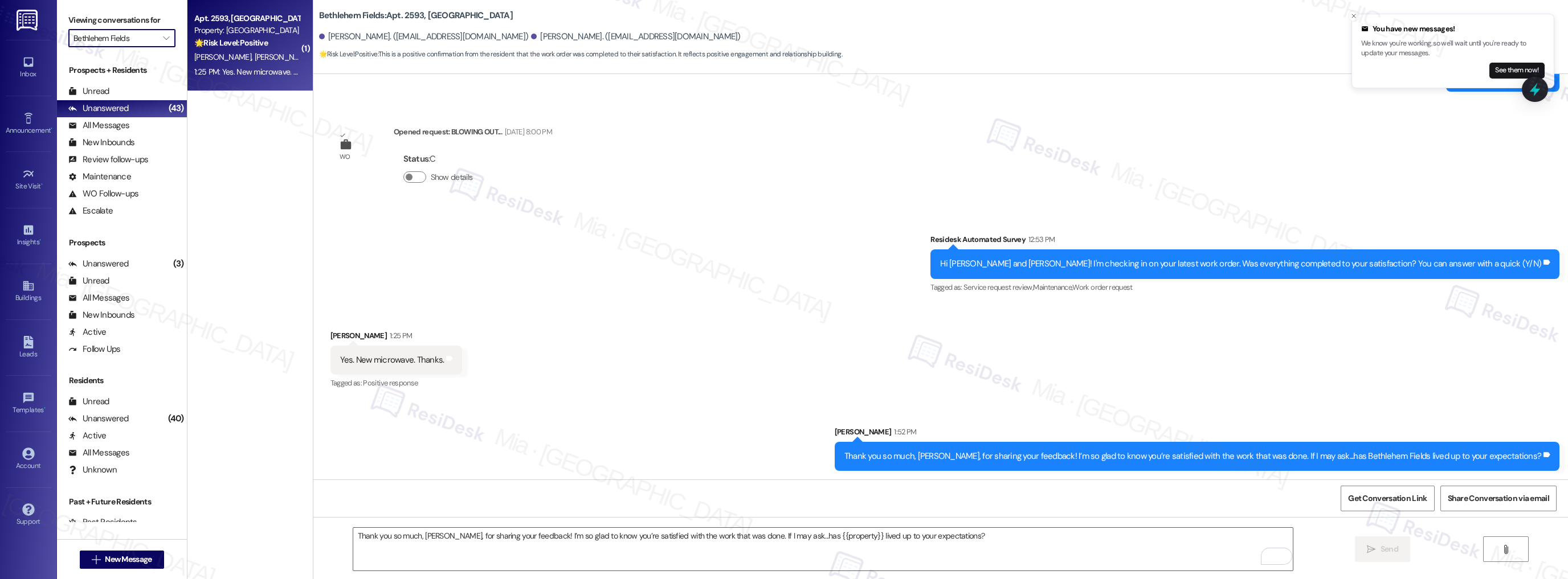
type input "Dover Run"
click at [259, 73] on div "1:24 PM: (An Image) 1:24 PM: (An Image)" at bounding box center [247, 72] width 108 height 14
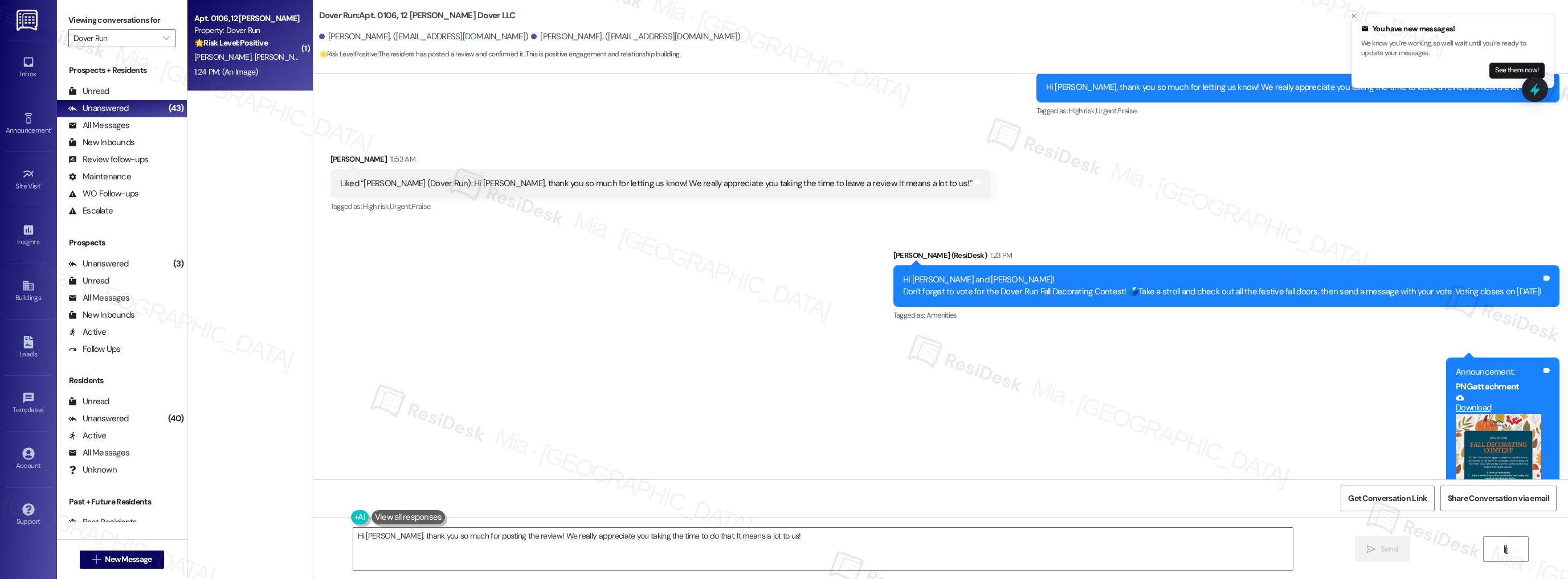
scroll to position [3630, 0]
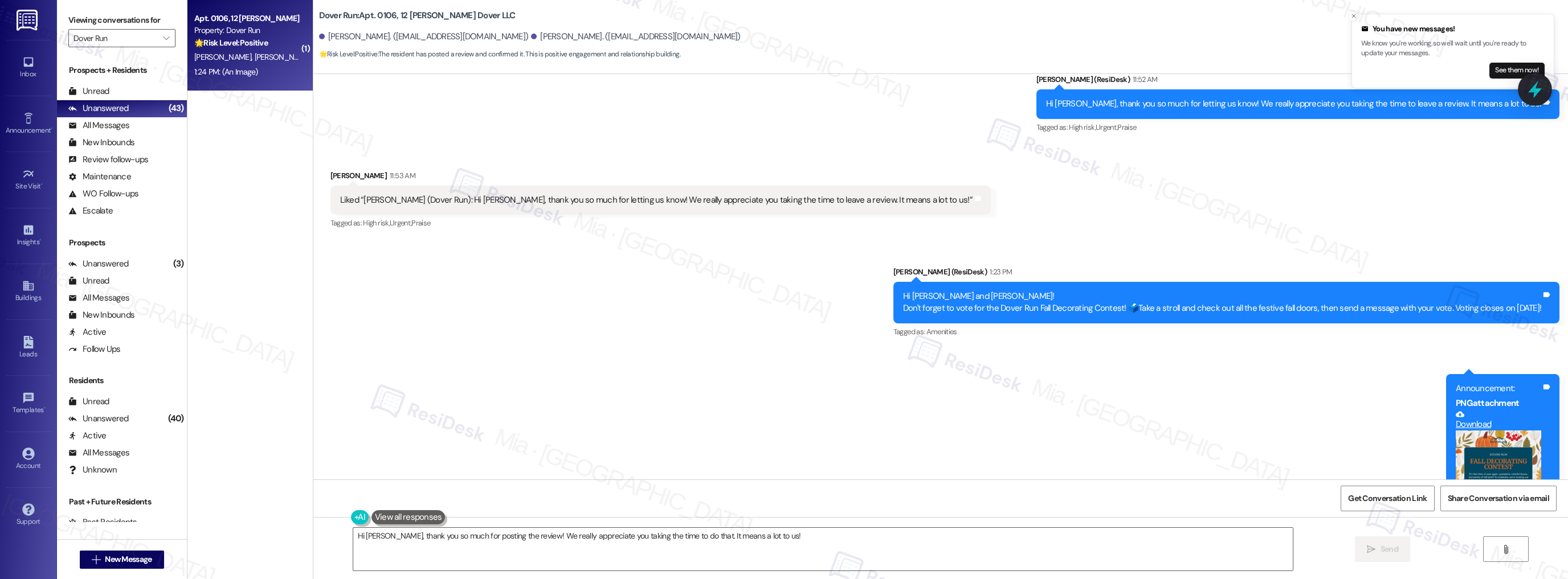
click at [1537, 84] on icon at bounding box center [1535, 90] width 19 height 19
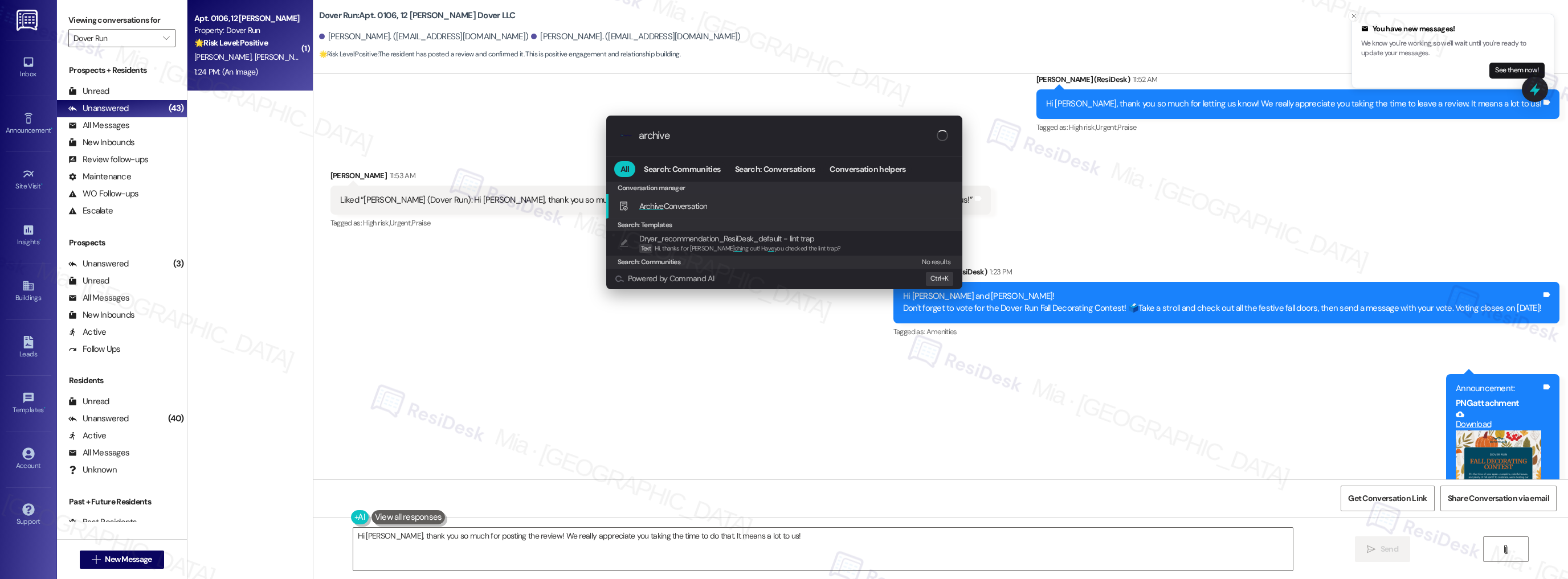
type input "archive"
click at [694, 202] on span "Archive Conversation" at bounding box center [673, 206] width 68 height 10
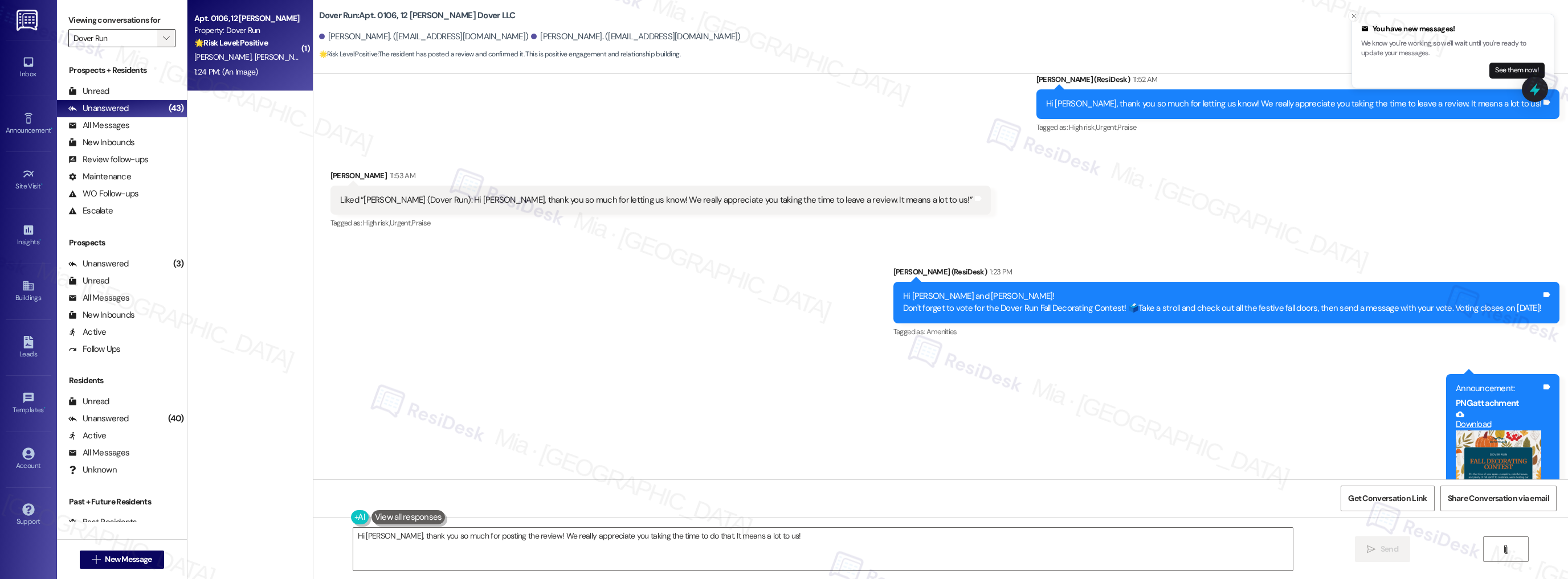
click at [163, 38] on icon "" at bounding box center [166, 38] width 6 height 9
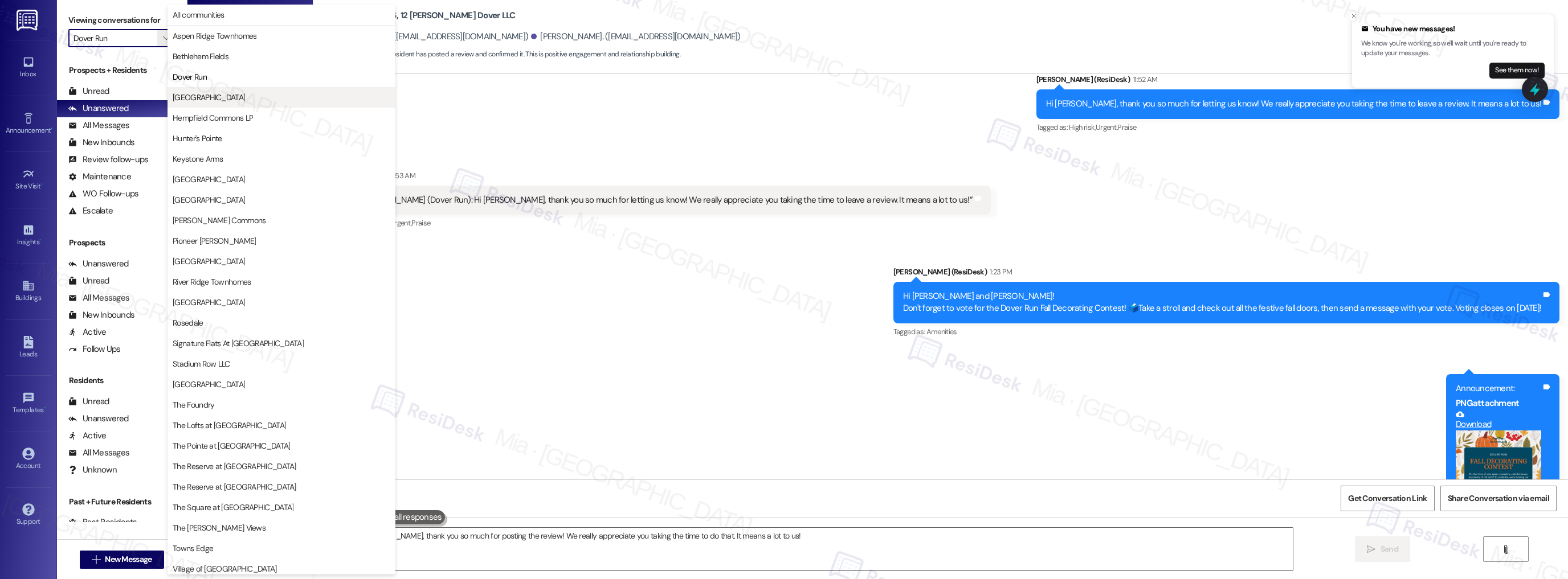
click at [285, 88] on button "[GEOGRAPHIC_DATA]" at bounding box center [281, 98] width 228 height 21
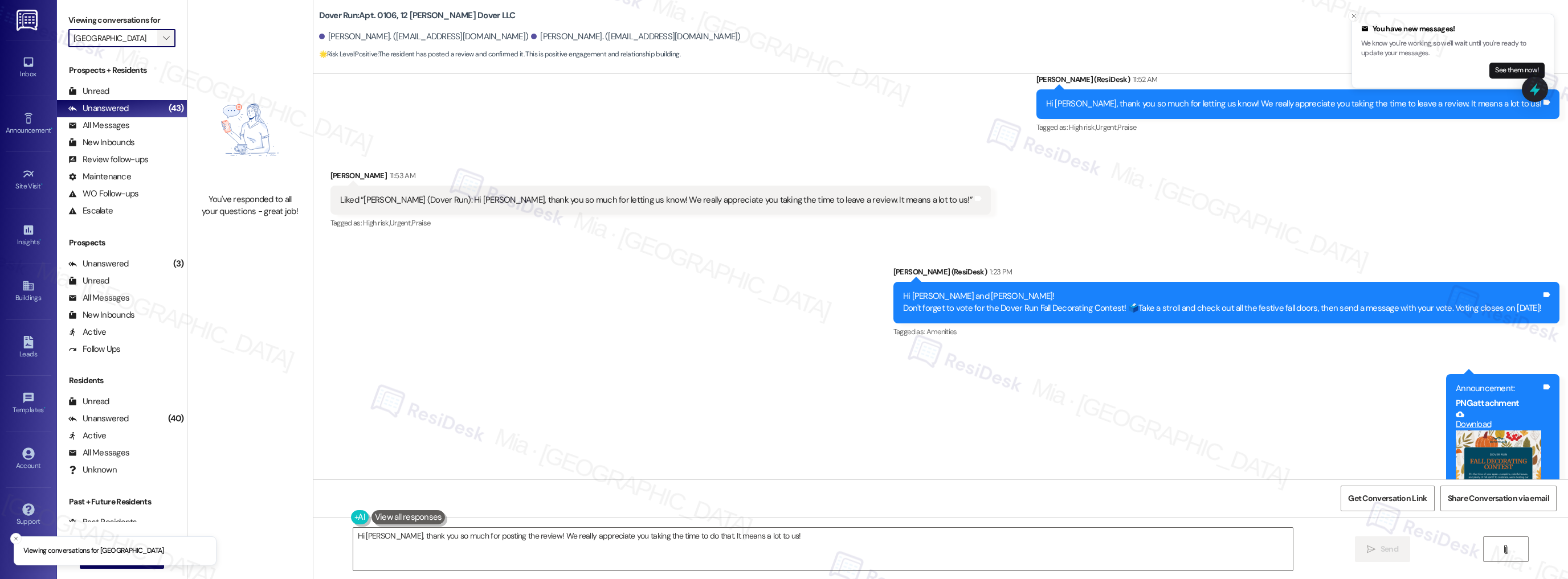
click at [162, 37] on span "" at bounding box center [166, 38] width 11 height 18
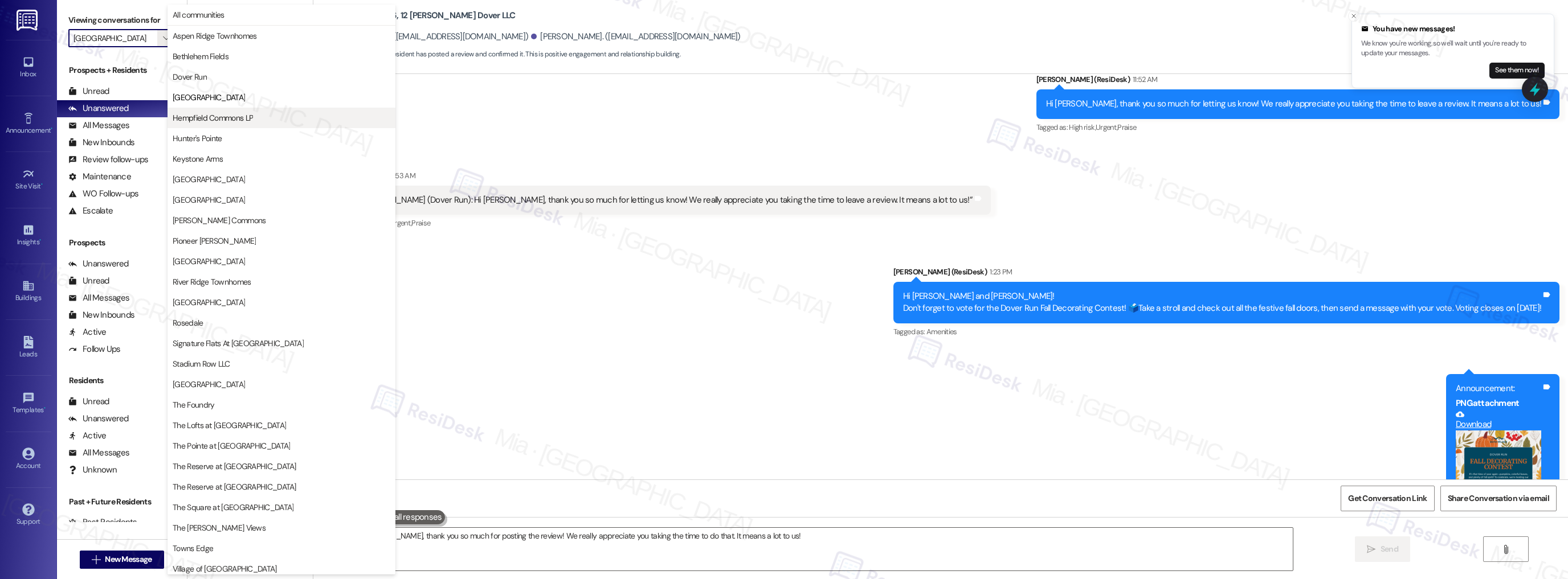
click at [217, 118] on span "Hempfield Commons LP" at bounding box center [213, 118] width 80 height 11
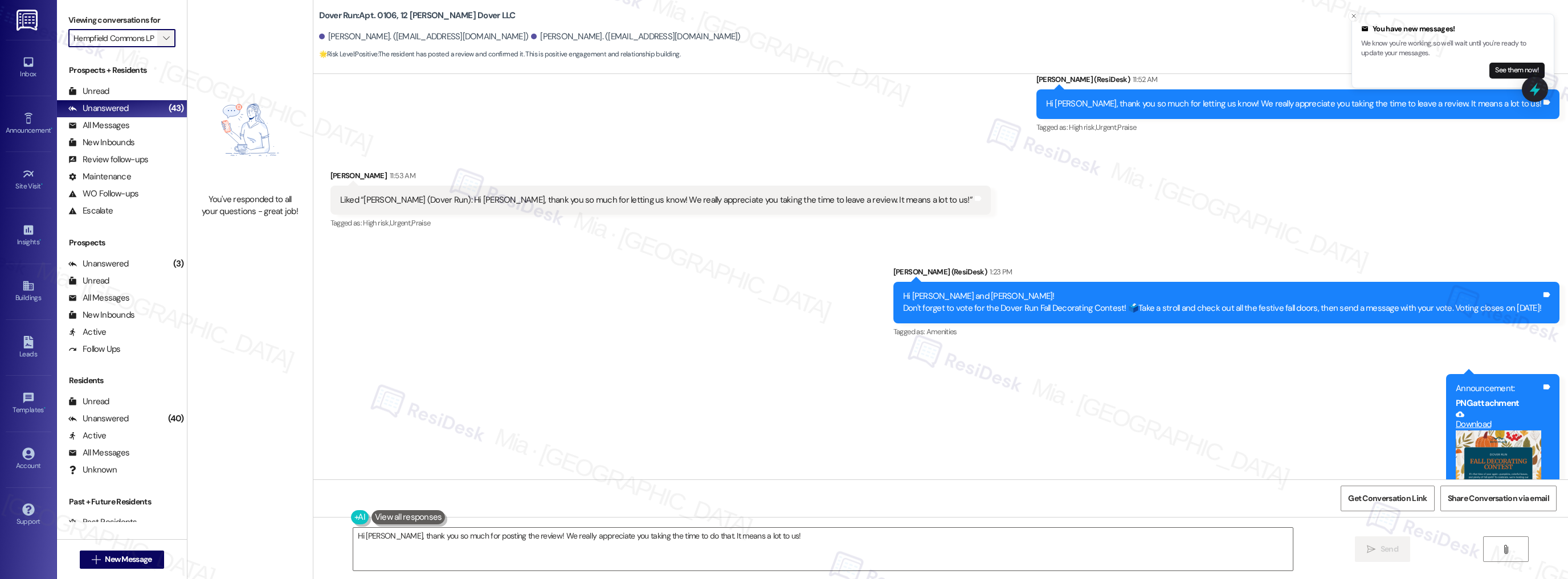
click at [162, 38] on span "" at bounding box center [166, 38] width 11 height 18
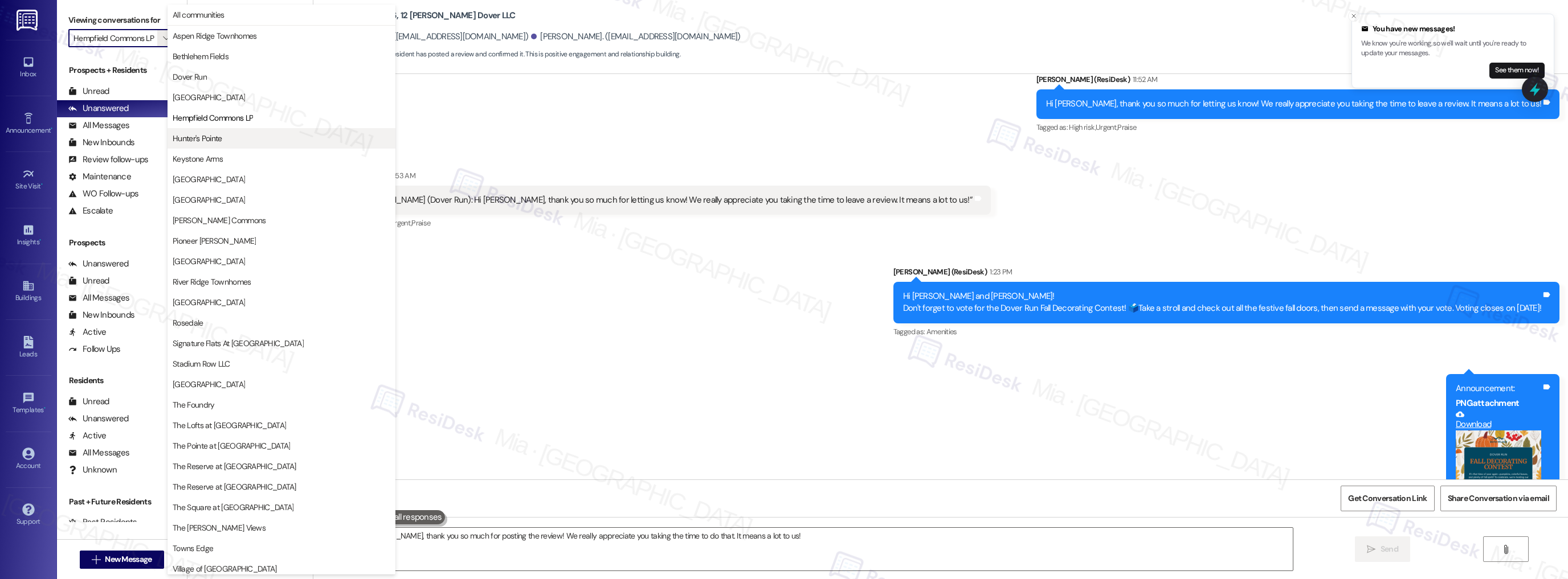
click at [232, 130] on button "Hunter's Pointe" at bounding box center [281, 138] width 228 height 21
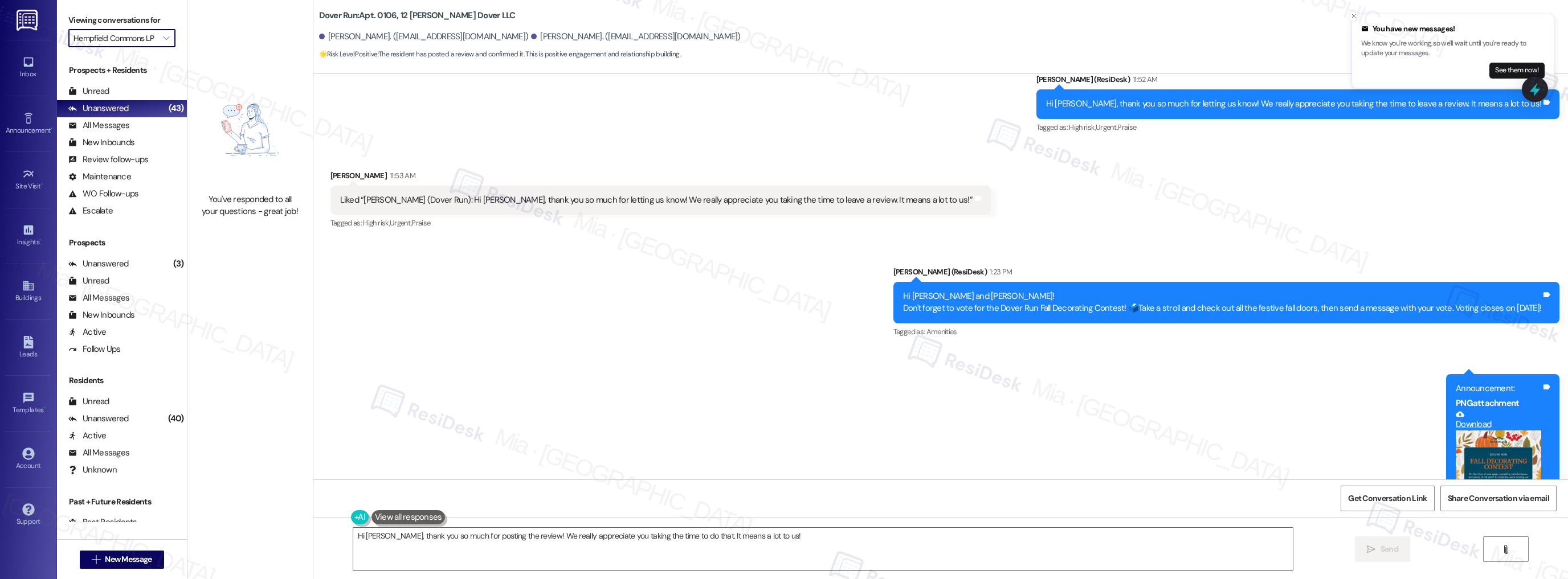
type input "Hunter's Pointe"
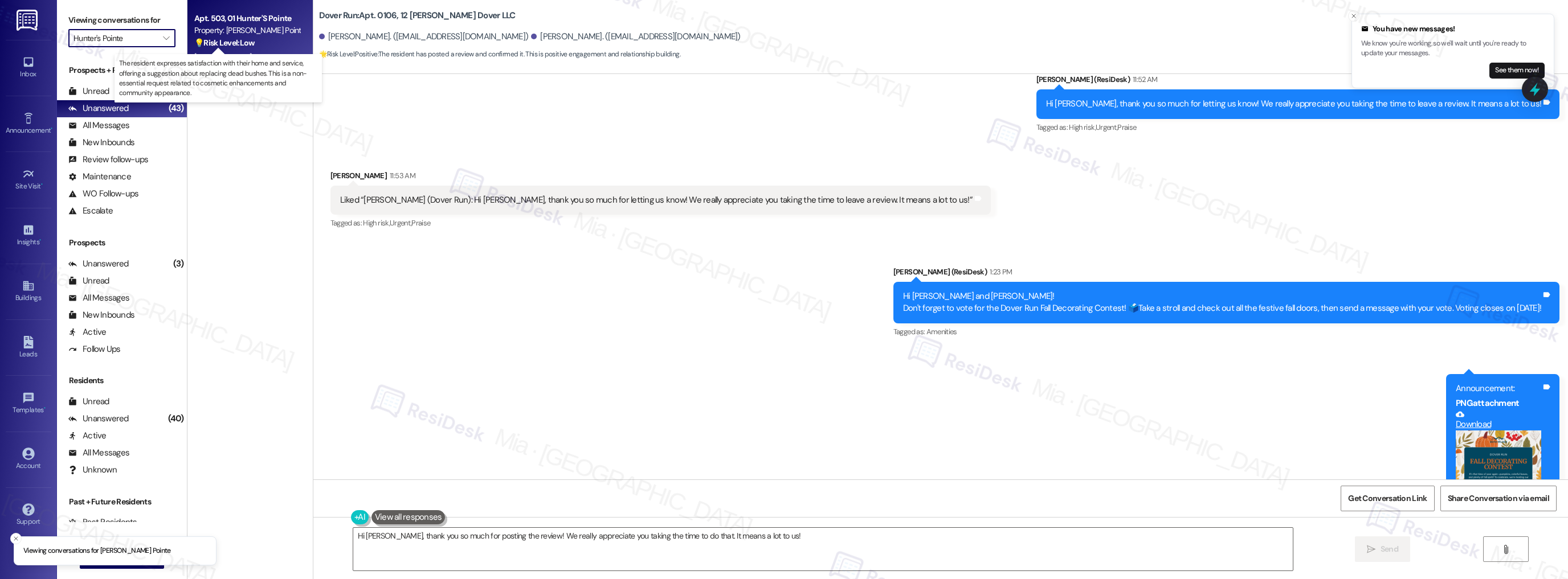
click at [247, 42] on strong "💡 Risk Level: Low" at bounding box center [224, 42] width 60 height 10
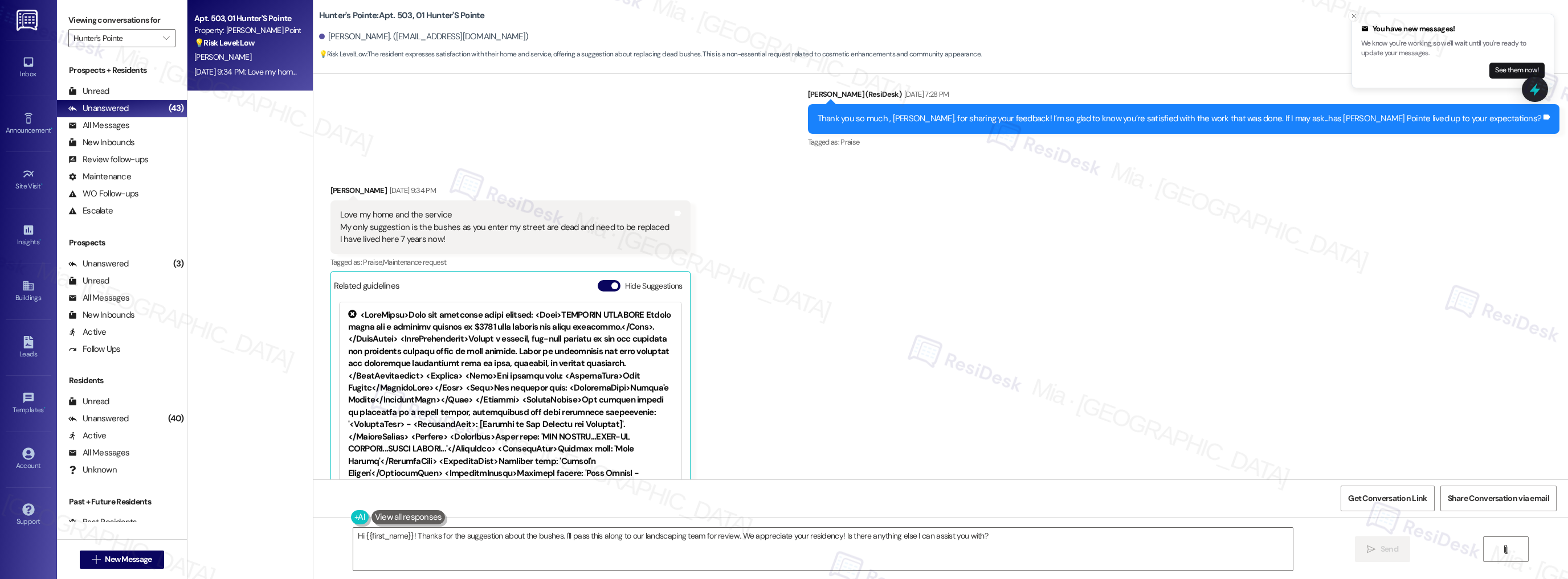
scroll to position [8136, 0]
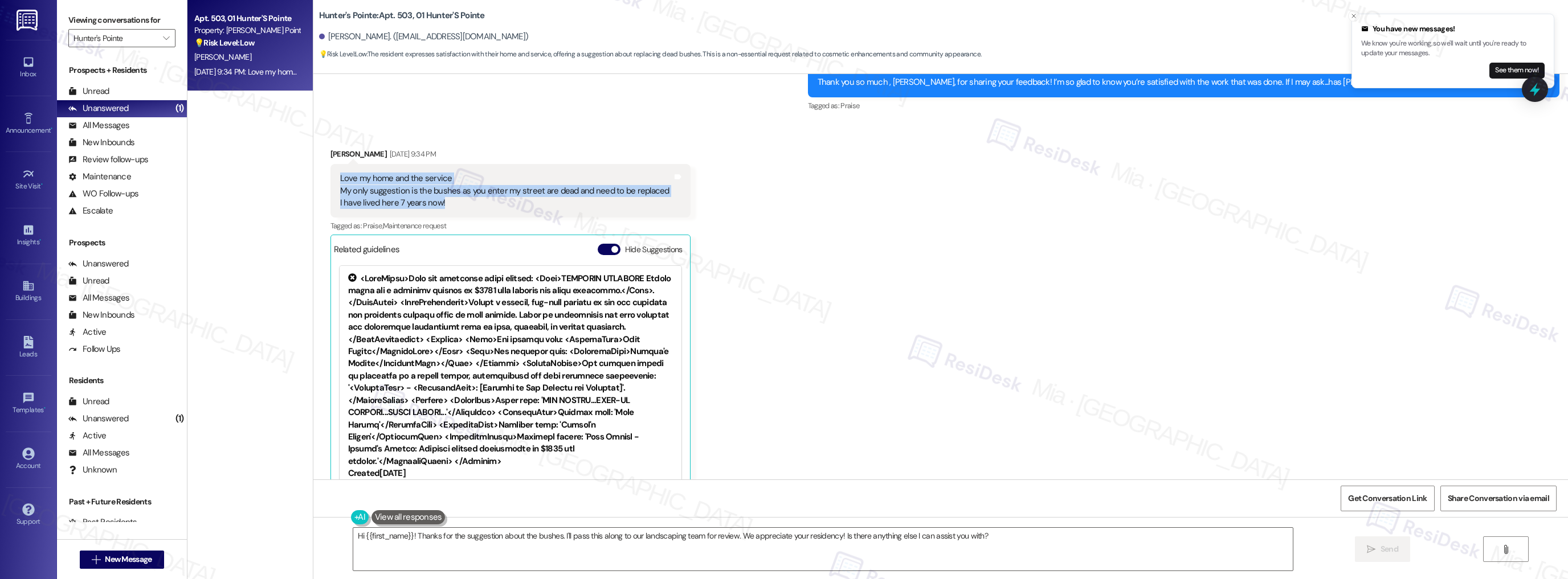
drag, startPoint x: 436, startPoint y: 176, endPoint x: 331, endPoint y: 155, distance: 107.1
click at [339, 173] on div "Love my home and the service My only suggestion is the bushes as you enter my s…" at bounding box center [505, 191] width 331 height 37
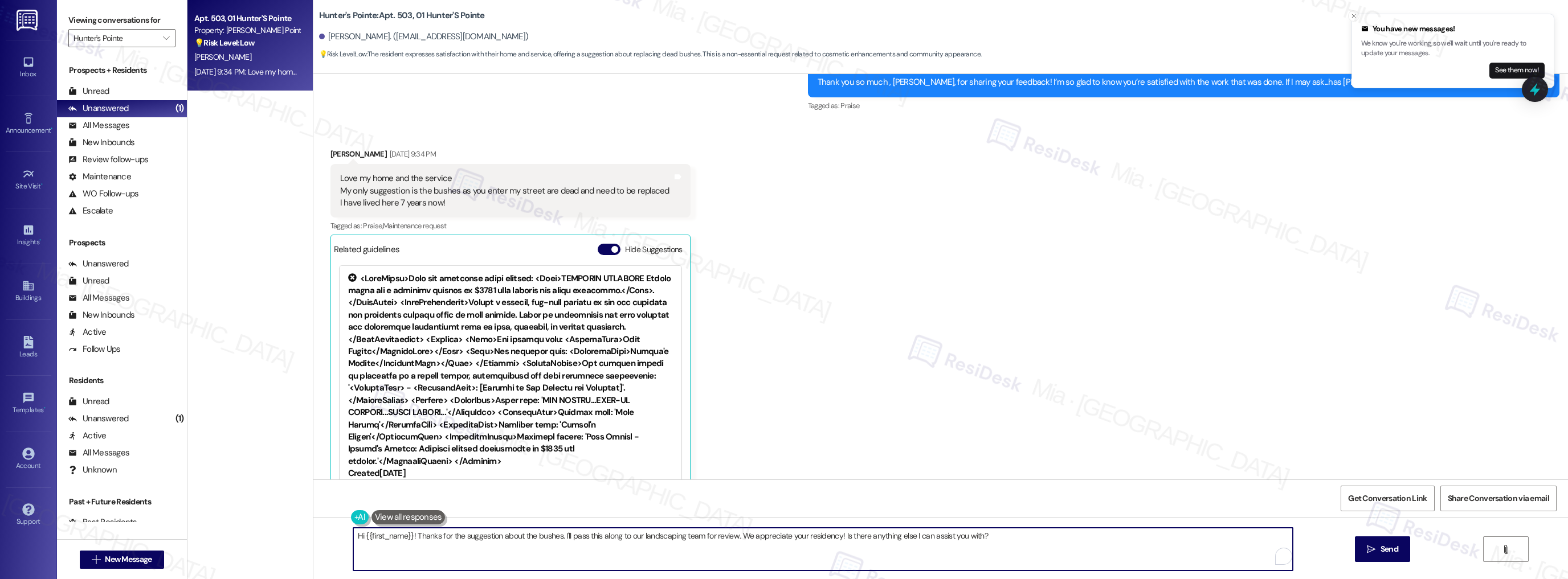
drag, startPoint x: 624, startPoint y: 536, endPoint x: 677, endPoint y: 536, distance: 53.0
click at [677, 536] on textarea "Hi {{first_name}}! Thanks for the suggestion about the bushes. I'll pass this a…" at bounding box center [823, 549] width 940 height 42
drag, startPoint x: 657, startPoint y: 534, endPoint x: 688, endPoint y: 535, distance: 31.0
click at [688, 535] on textarea "Hi {{first_name}}! Thanks for the suggestion about the bushes. I'll pass this a…" at bounding box center [823, 549] width 940 height 42
click at [657, 537] on textarea "Hi {{first_name}}! Thanks for the suggestion about the bushes. I'll pass this a…" at bounding box center [823, 549] width 940 height 42
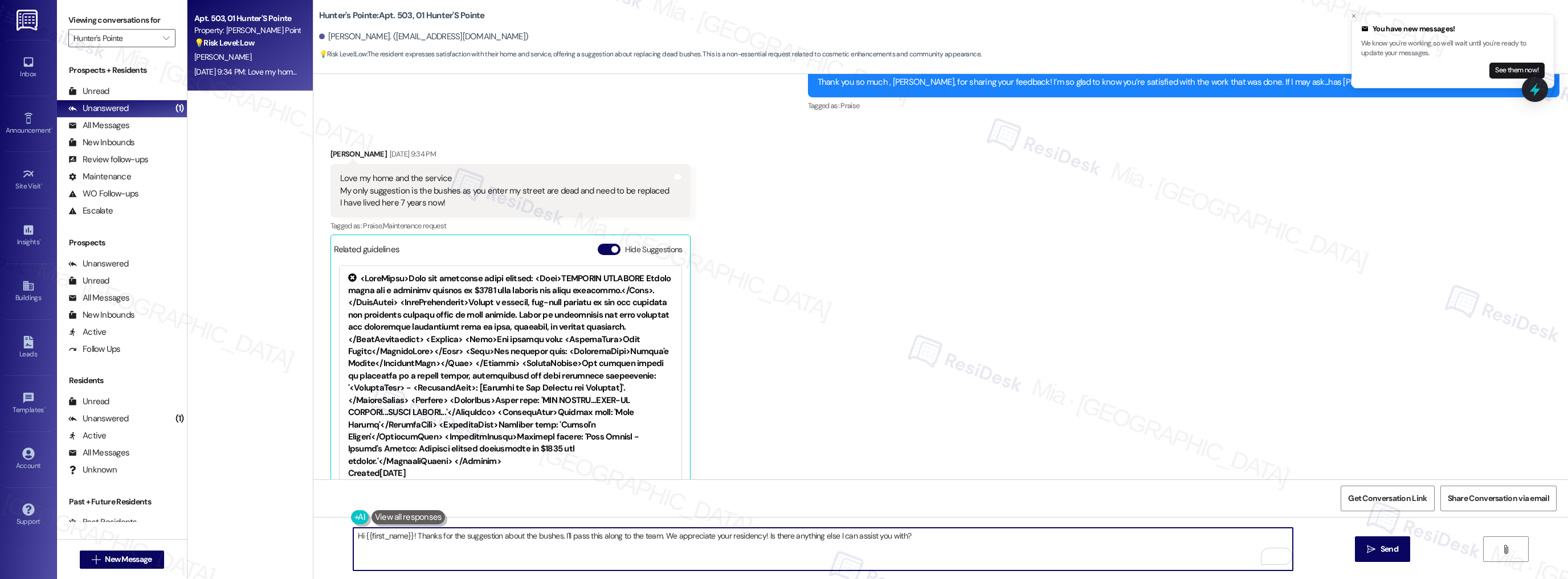
click at [756, 537] on textarea "Hi {{first_name}}! Thanks for the suggestion about the bushes. I'll pass this a…" at bounding box center [823, 549] width 940 height 42
click at [777, 538] on textarea "Hi {{first_name}}! Thanks for the suggestion about the bushes. I'll pass this a…" at bounding box center [823, 549] width 940 height 42
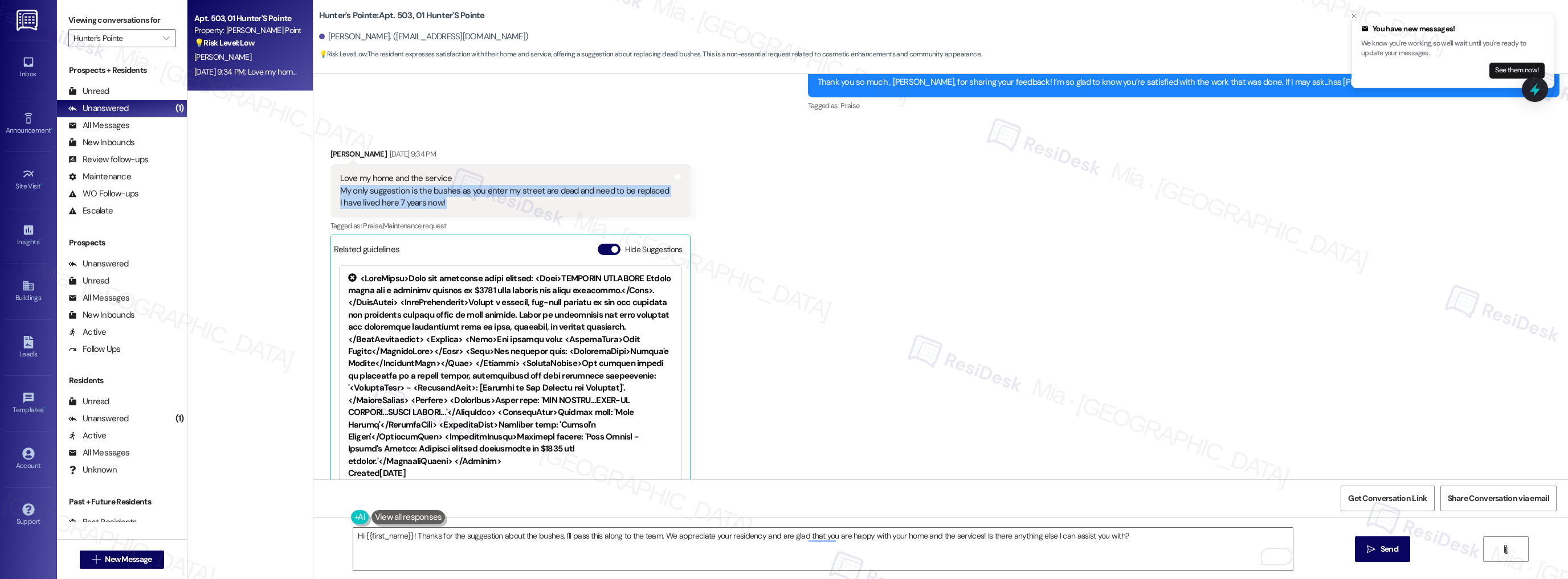
drag, startPoint x: 332, startPoint y: 166, endPoint x: 664, endPoint y: 166, distance: 332.0
click at [664, 166] on div "Love my home and the service My only suggestion is the bushes as you enter my s…" at bounding box center [511, 190] width 360 height 54
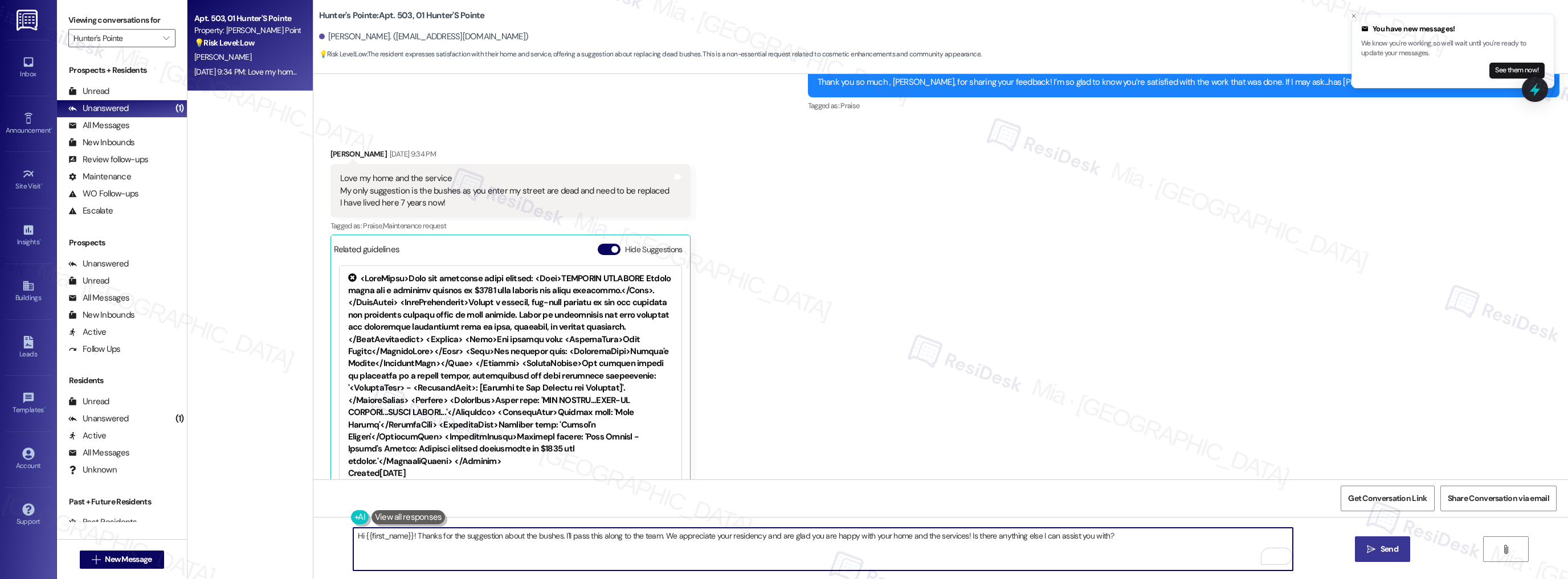
type textarea "Hi {{first_name}}! Thanks for the suggestion about the bushes. I'll pass this a…"
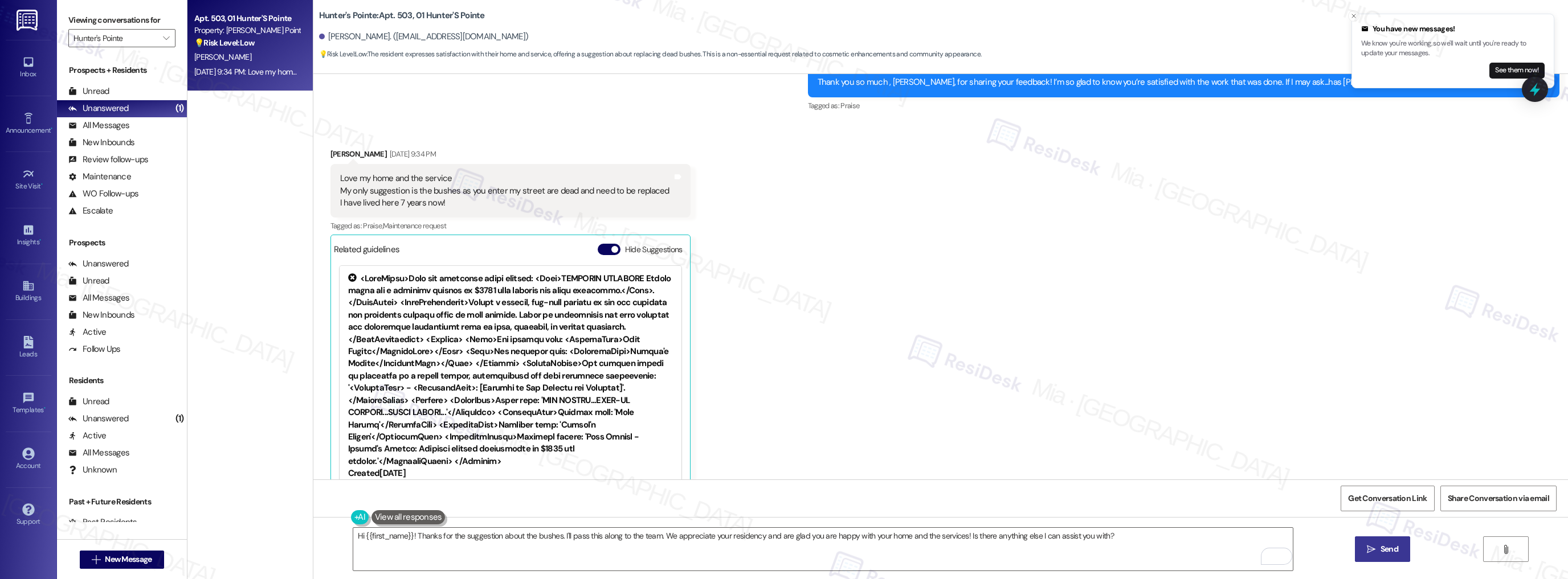
click at [1384, 546] on span "Send" at bounding box center [1390, 549] width 18 height 12
click at [1539, 90] on icon at bounding box center [1534, 90] width 14 height 18
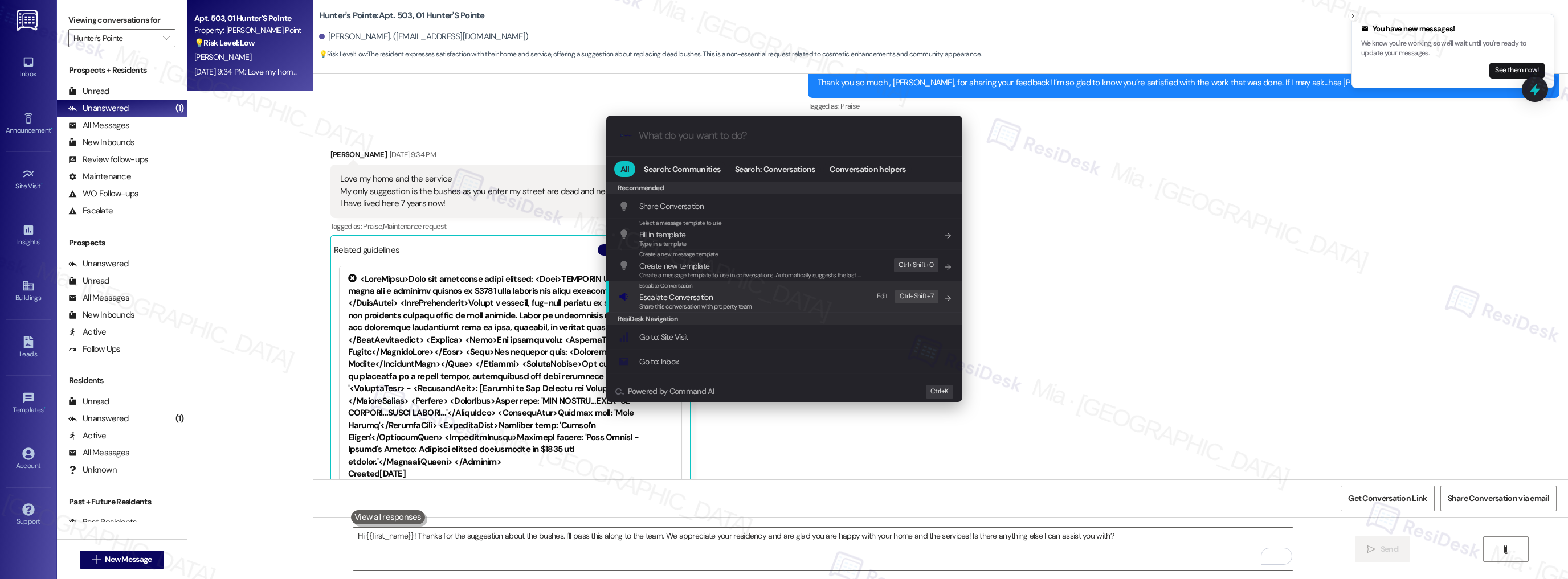
click at [681, 295] on span "Escalate Conversation" at bounding box center [676, 297] width 74 height 10
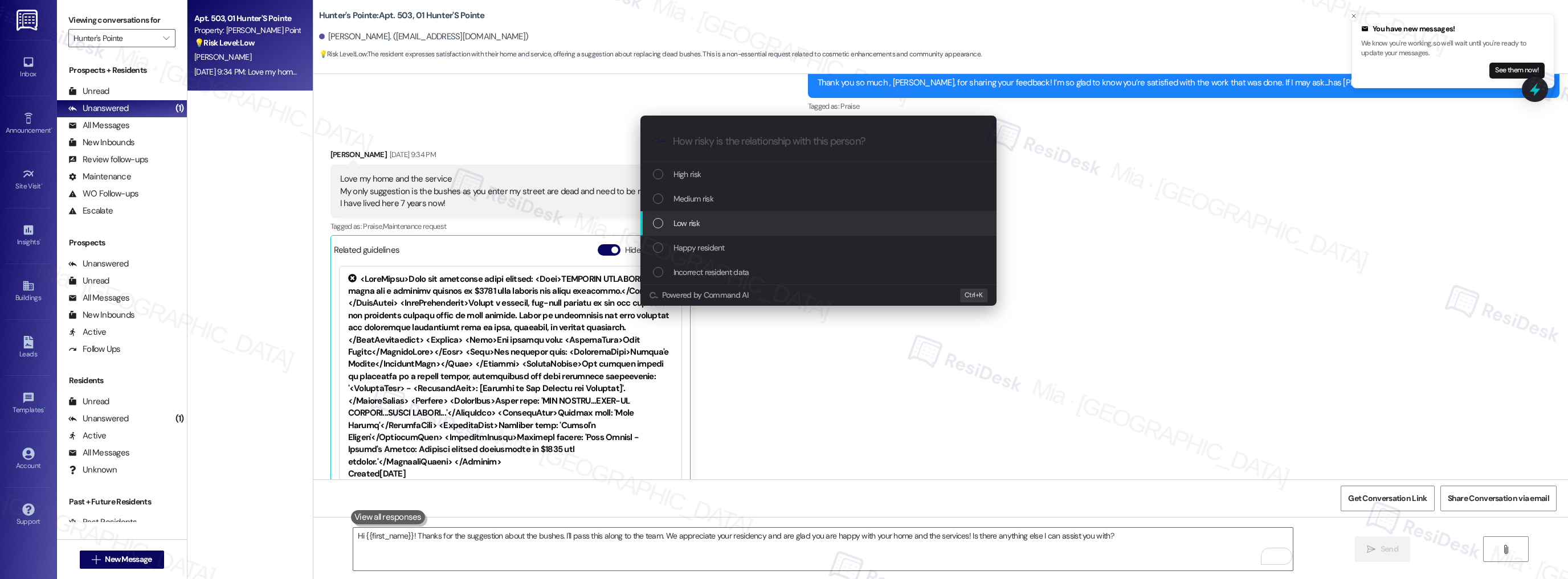
click at [699, 224] on span "Low risk" at bounding box center [686, 223] width 26 height 13
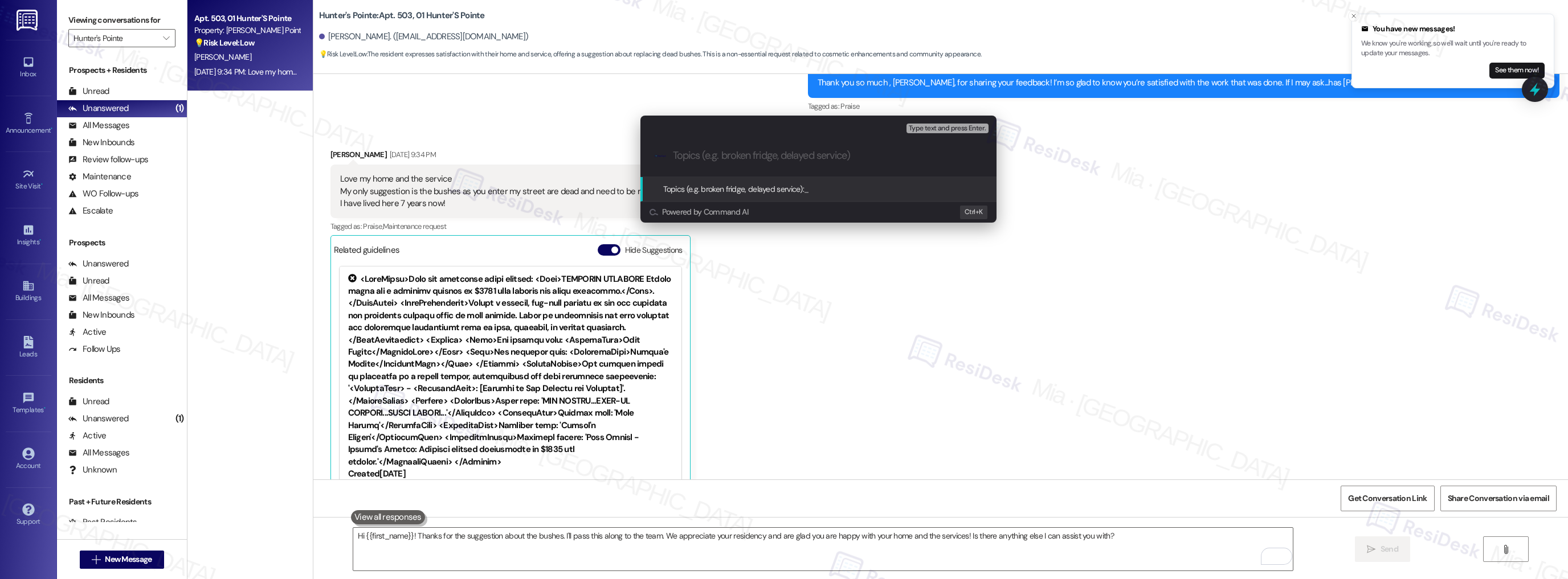
click at [712, 162] on div ".cls-1{fill:#0a055f;}.cls-2{fill:#0cc4c4;} resideskLogoBlueOrange" at bounding box center [818, 155] width 356 height 41
click at [716, 159] on input "Topics (e.g. broken fridge, delayed service)" at bounding box center [828, 155] width 310 height 12
type input "Feedback on Bushes"
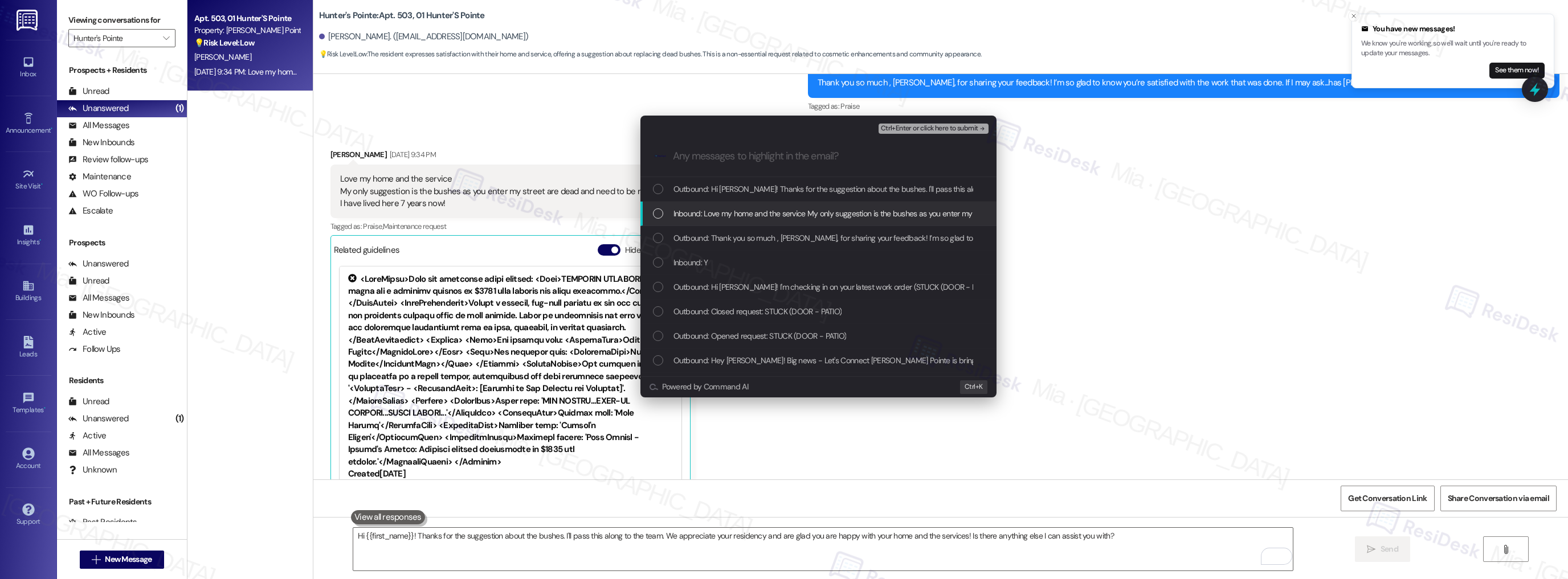
click at [736, 212] on span "Inbound: Love my home and the service My only suggestion is the bushes as you e…" at bounding box center [940, 214] width 535 height 13
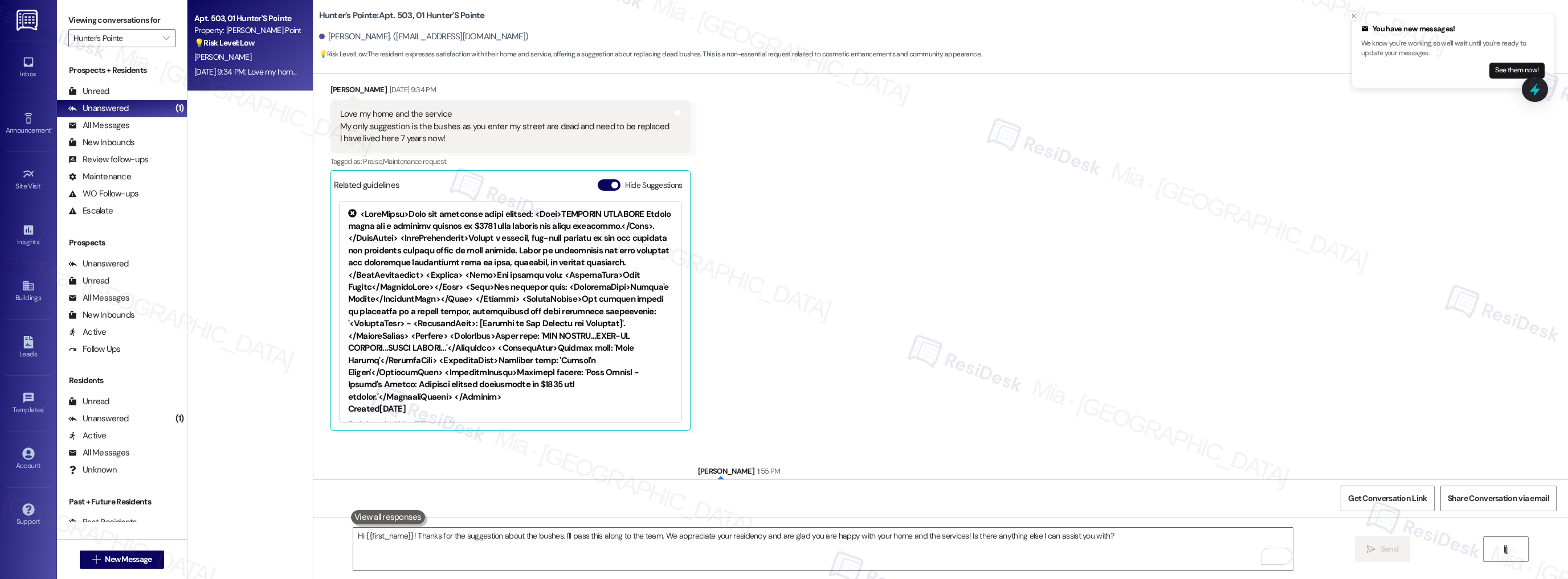
scroll to position [8216, 0]
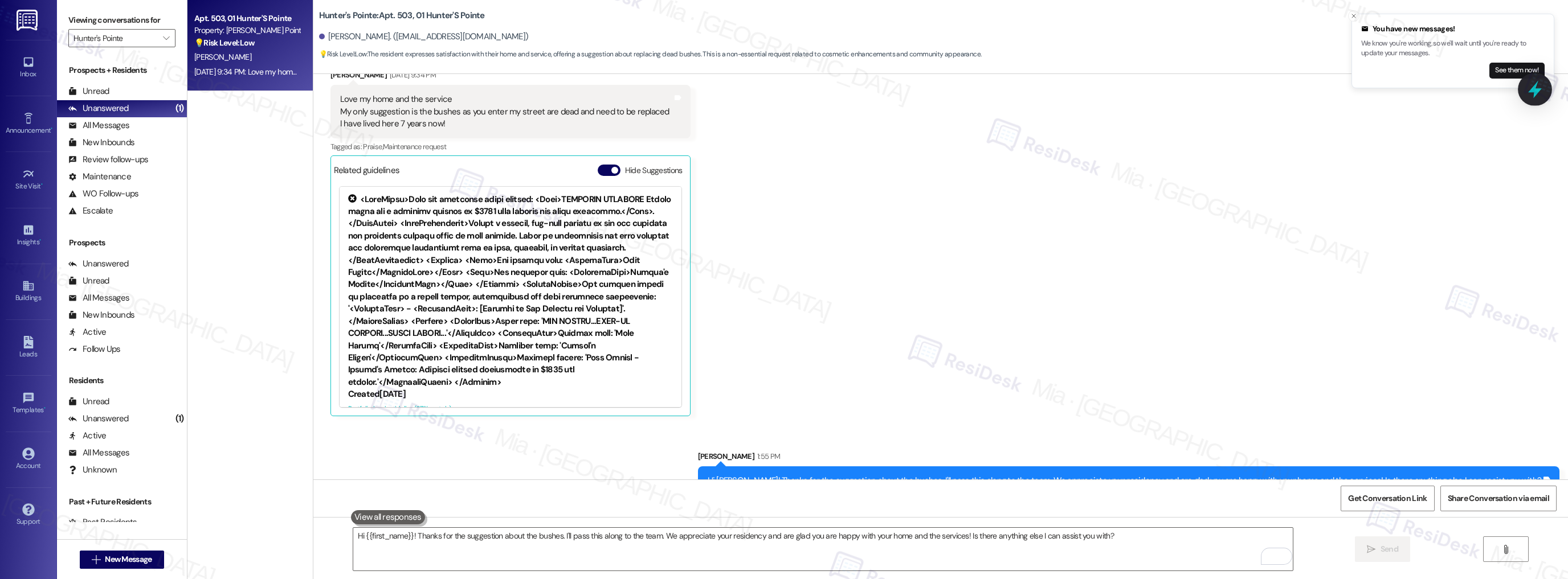
click at [1536, 94] on icon at bounding box center [1534, 90] width 14 height 18
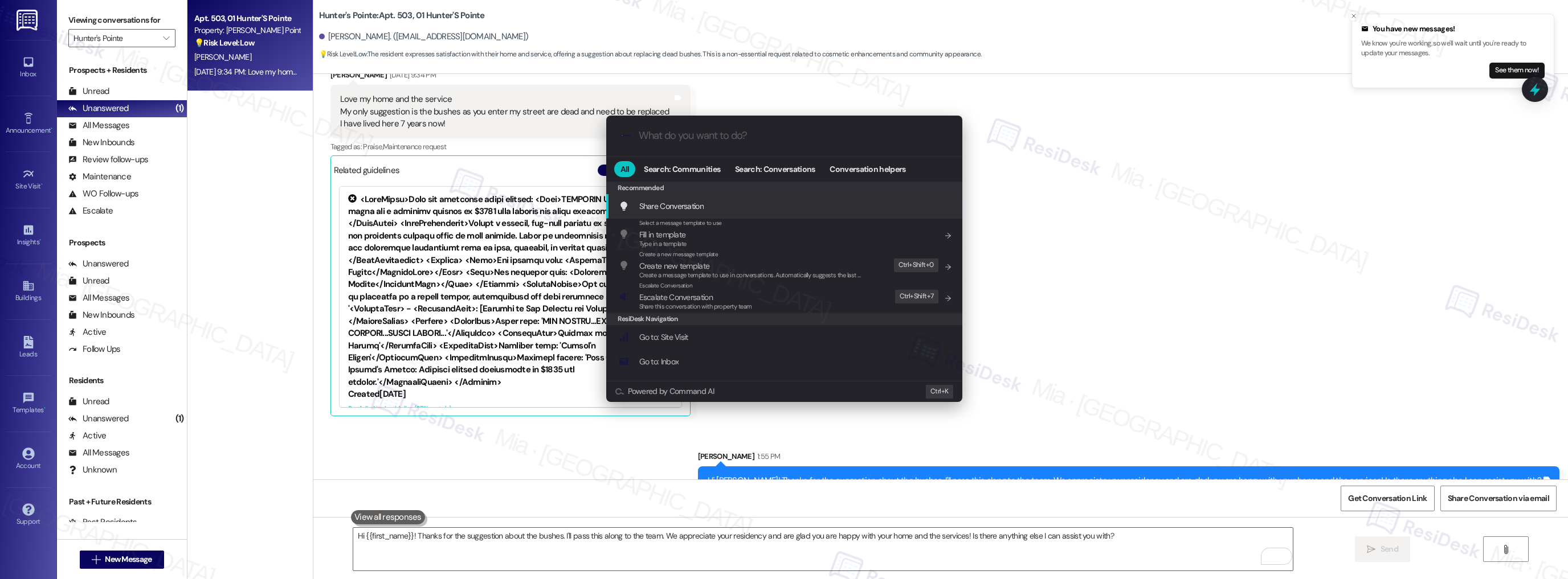
paste input "Thank you so much, [PERSON_NAME], for sharing your feedback! I’m so glad to kno…"
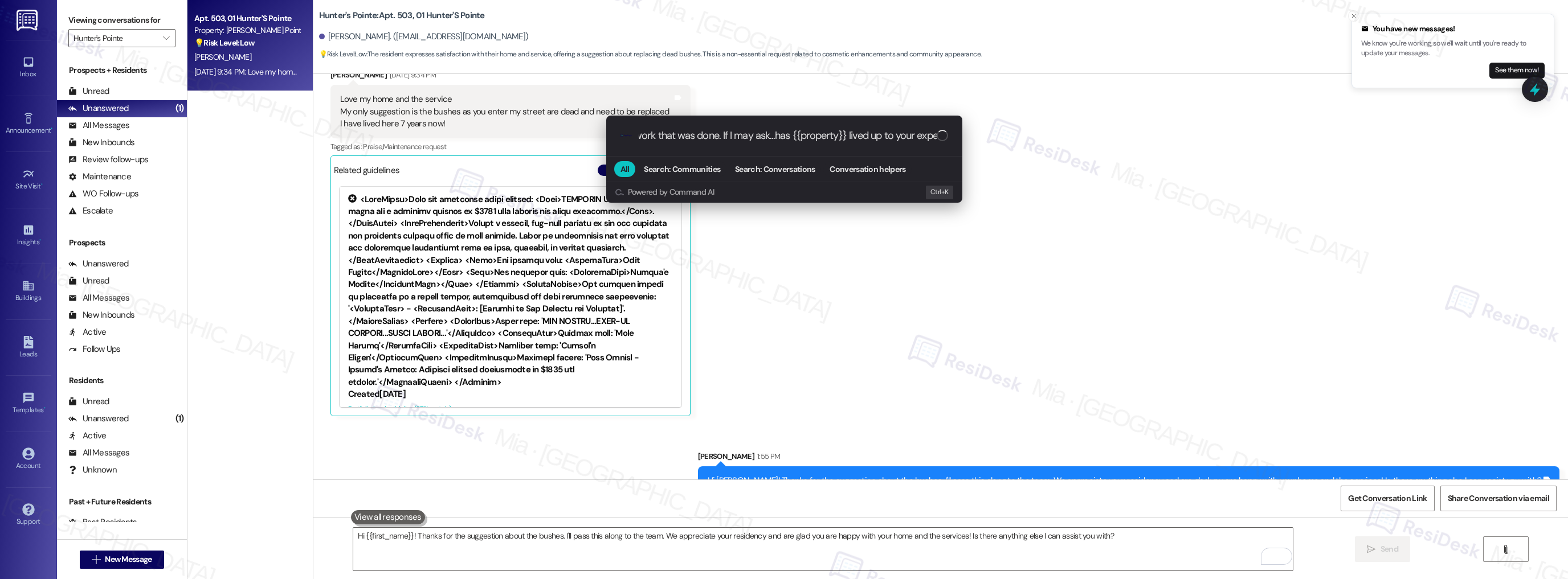
click at [829, 135] on input "Thank you so much, [PERSON_NAME], for sharing your feedback! I’m so glad to kno…" at bounding box center [788, 135] width 298 height 12
type input "Thank you so much, [PERSON_NAME], for sharing your feedback! I’m so glad to kno…"
click at [1157, 241] on div ".cls-1{fill:#0a055f;}.cls-2{fill:#0cc4c4;} resideskLogoBlueOrange Thank you so …" at bounding box center [784, 290] width 1568 height 579
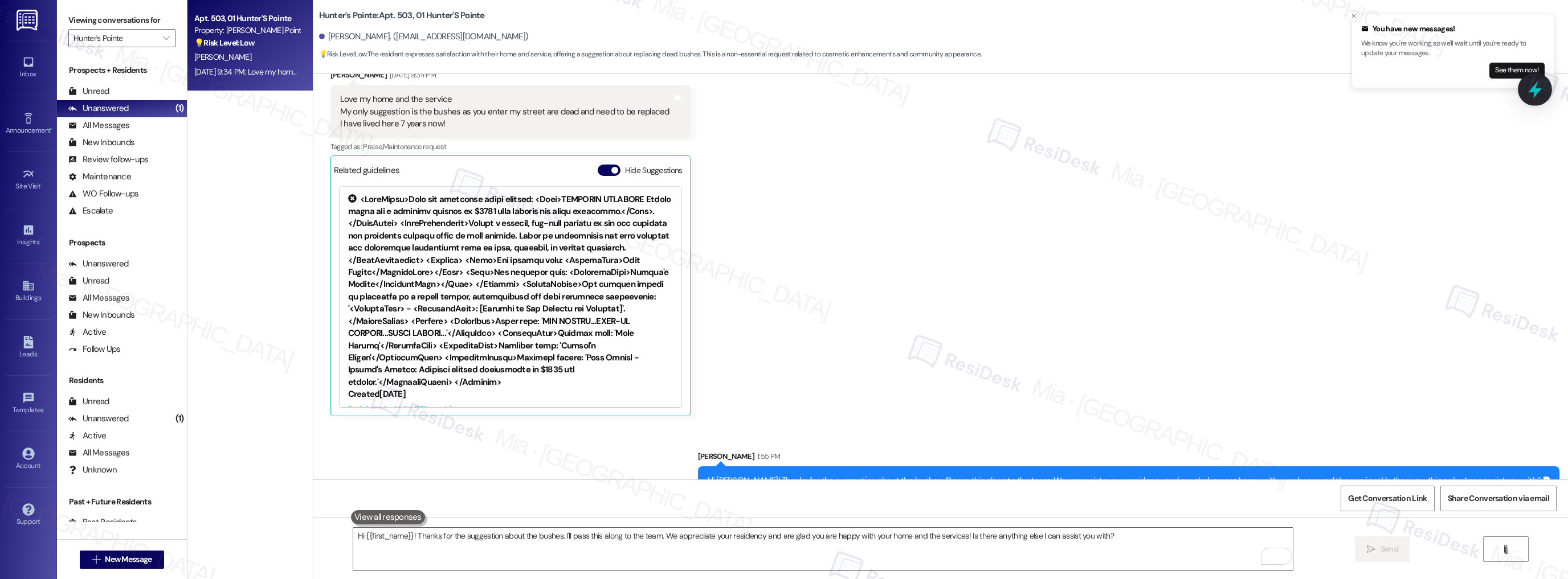
click at [1535, 91] on icon at bounding box center [1534, 90] width 14 height 18
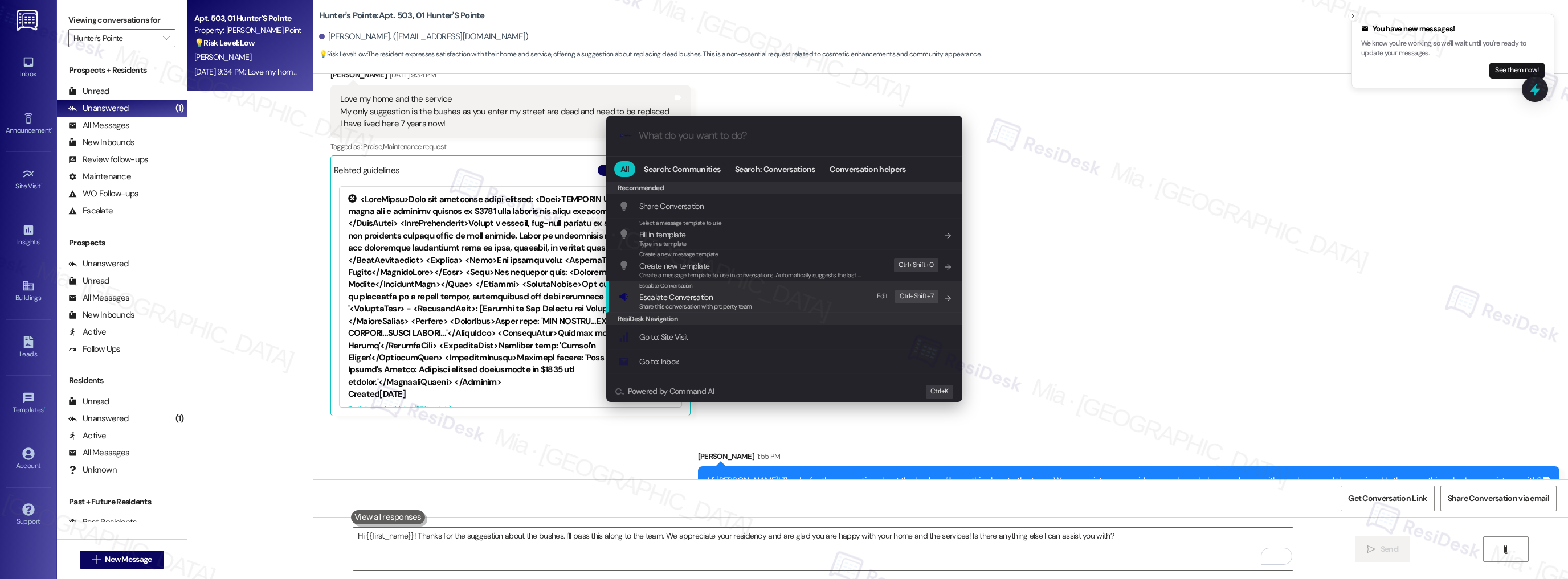
click at [670, 298] on span "Escalate Conversation" at bounding box center [676, 297] width 74 height 10
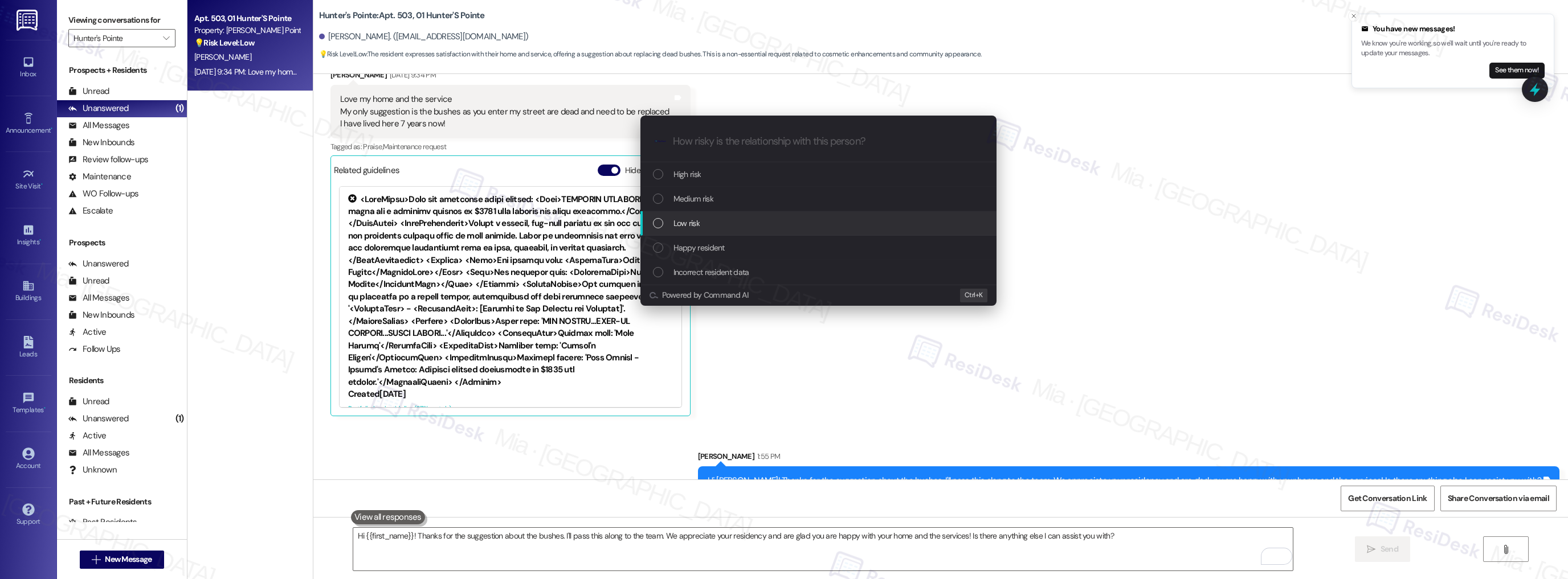
click at [673, 218] on span "Low risk" at bounding box center [686, 223] width 26 height 13
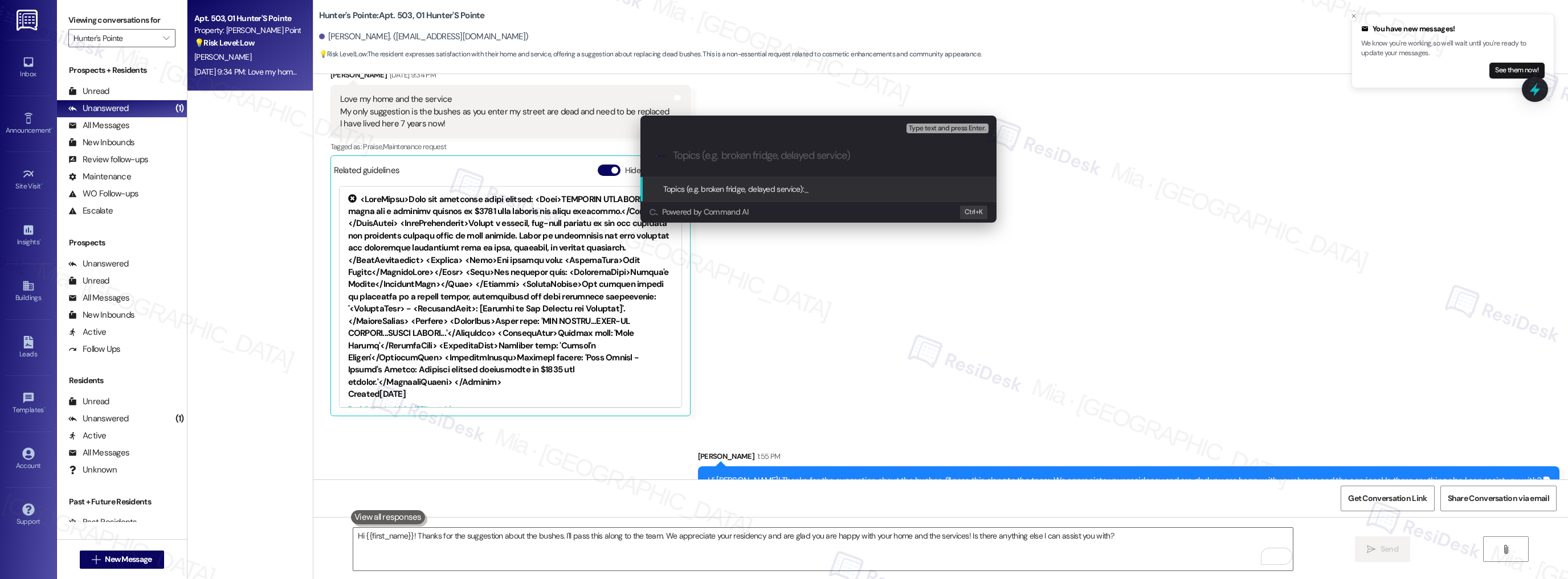
click at [697, 157] on input "Topics (e.g. broken fridge, delayed service)" at bounding box center [828, 155] width 310 height 12
click at [673, 155] on input "feedb" at bounding box center [823, 155] width 300 height 12
click at [717, 157] on input "Feedb" at bounding box center [823, 155] width 300 height 12
type input "Feedback on Bushes"
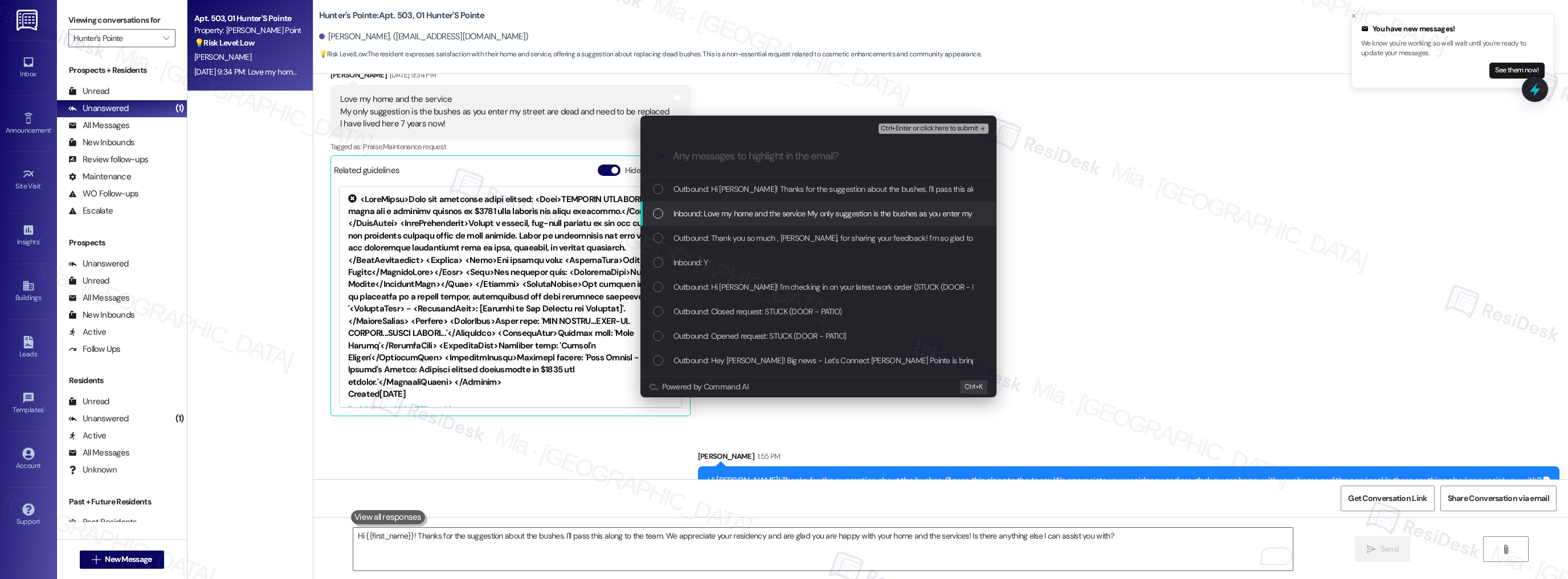
click at [673, 216] on span "Inbound: Love my home and the service My only suggestion is the bushes as you e…" at bounding box center [940, 214] width 535 height 13
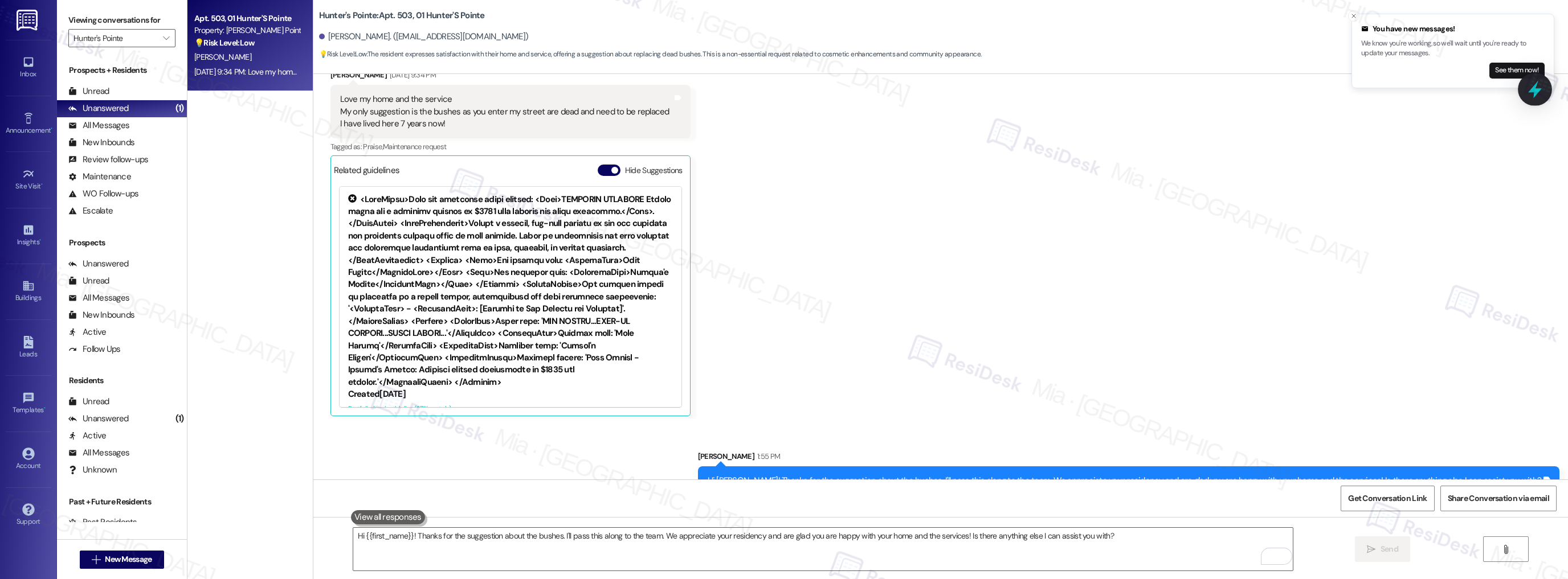
click at [1544, 89] on icon at bounding box center [1535, 90] width 19 height 19
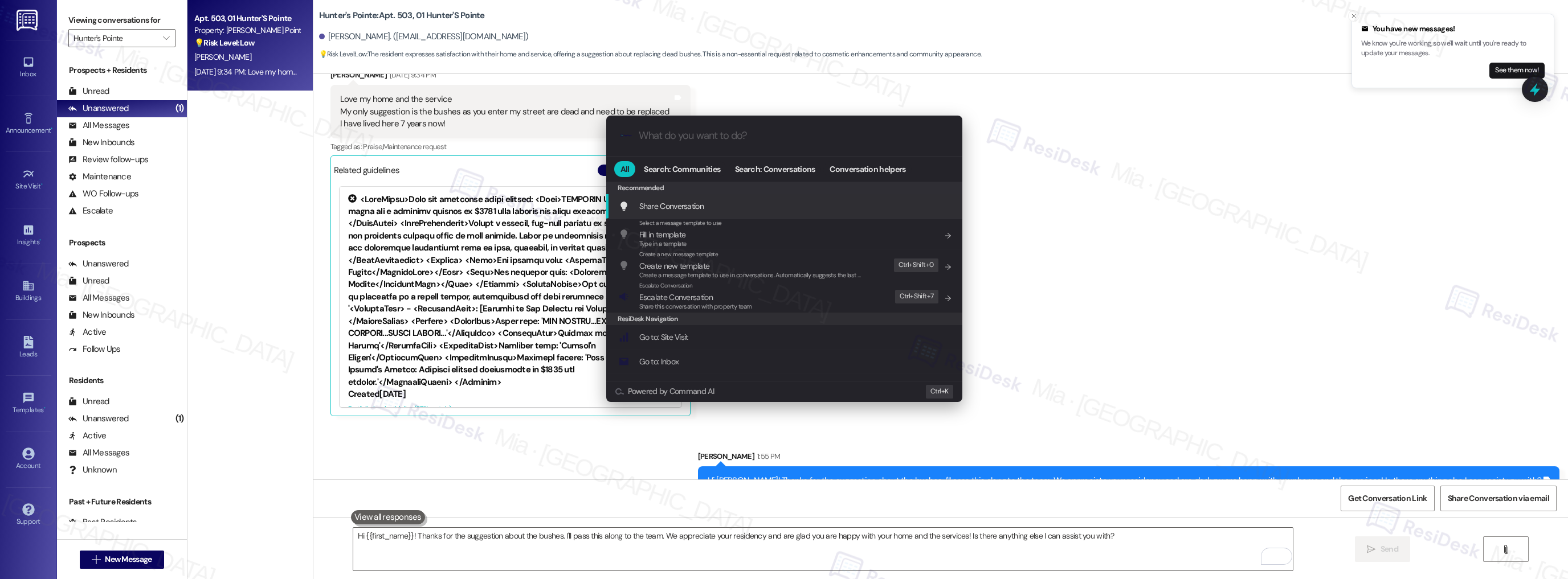
click at [699, 137] on input "What do you want to do?" at bounding box center [793, 135] width 310 height 12
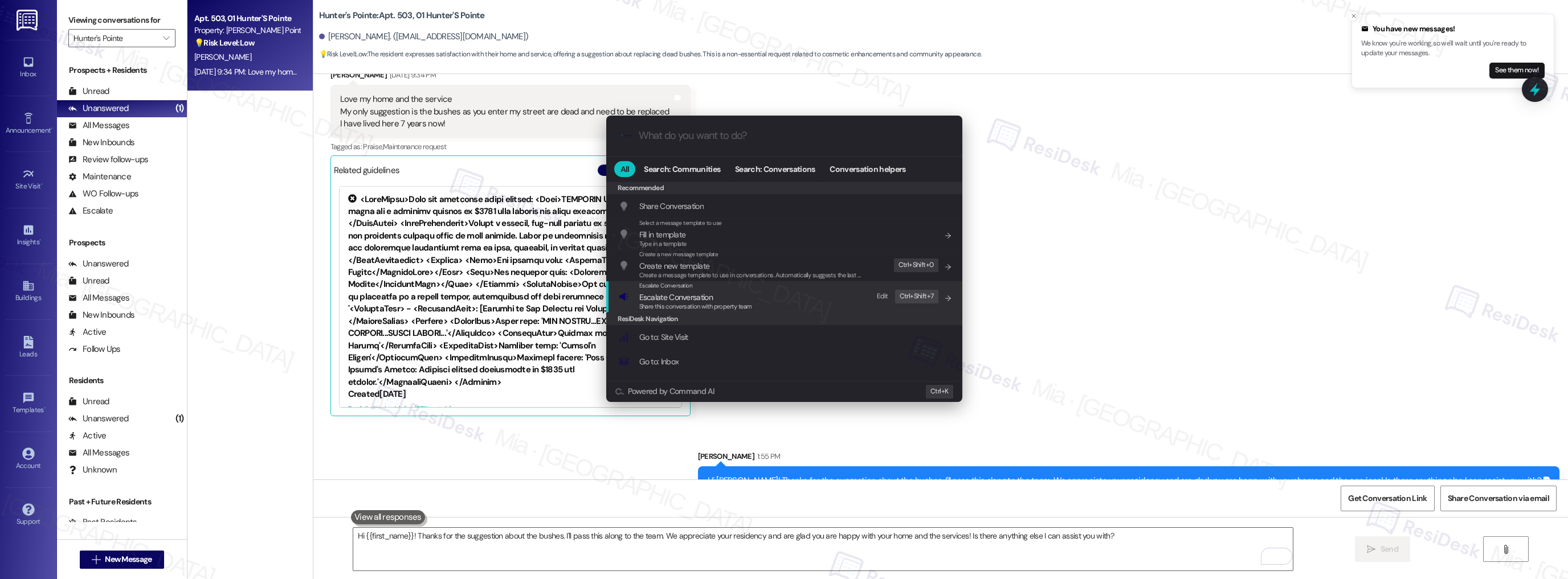
click at [693, 292] on span "Escalate Conversation" at bounding box center [676, 297] width 74 height 10
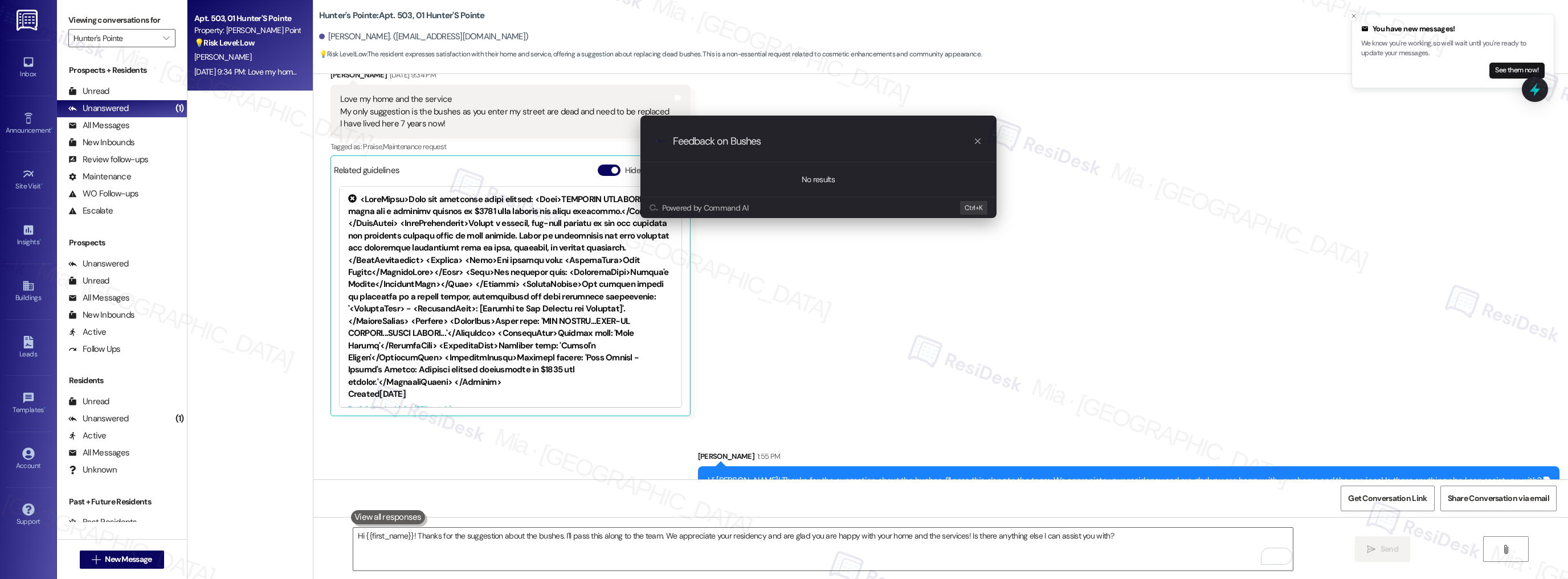
type input "Feedback on Bushes"
click at [978, 142] on icon "progress bar" at bounding box center [977, 141] width 6 height 6
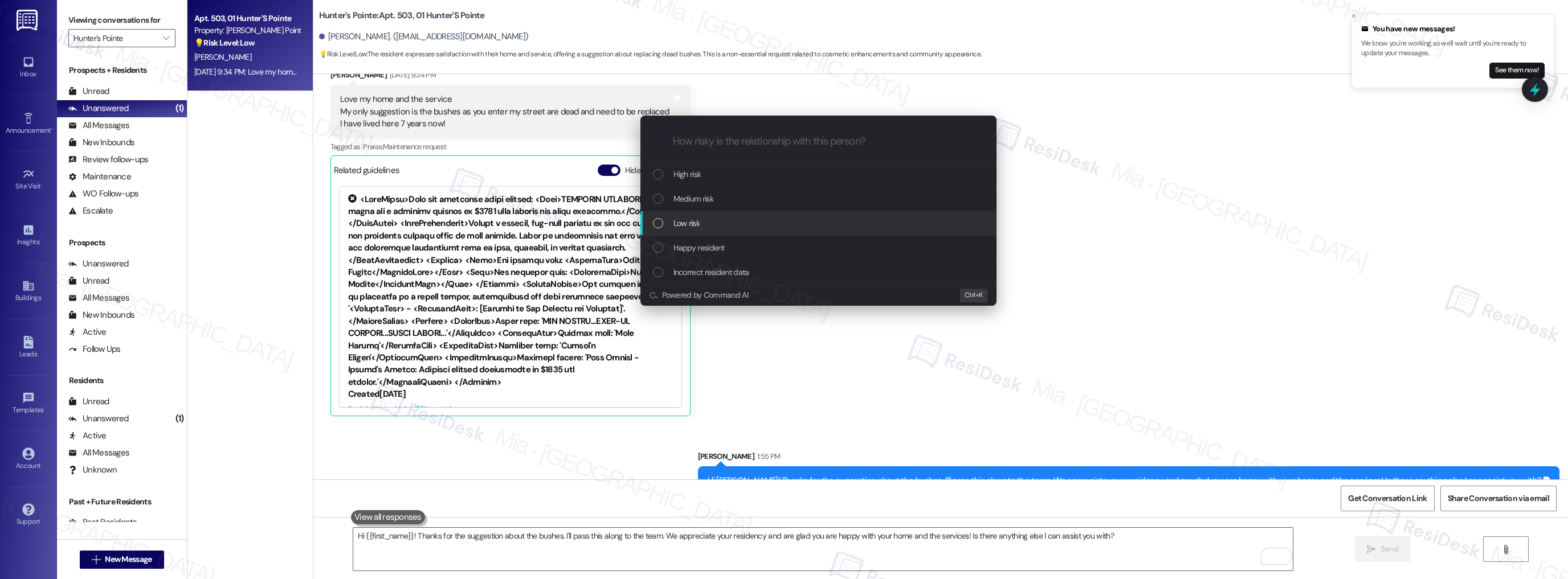
click at [810, 226] on div "Low risk" at bounding box center [820, 223] width 333 height 13
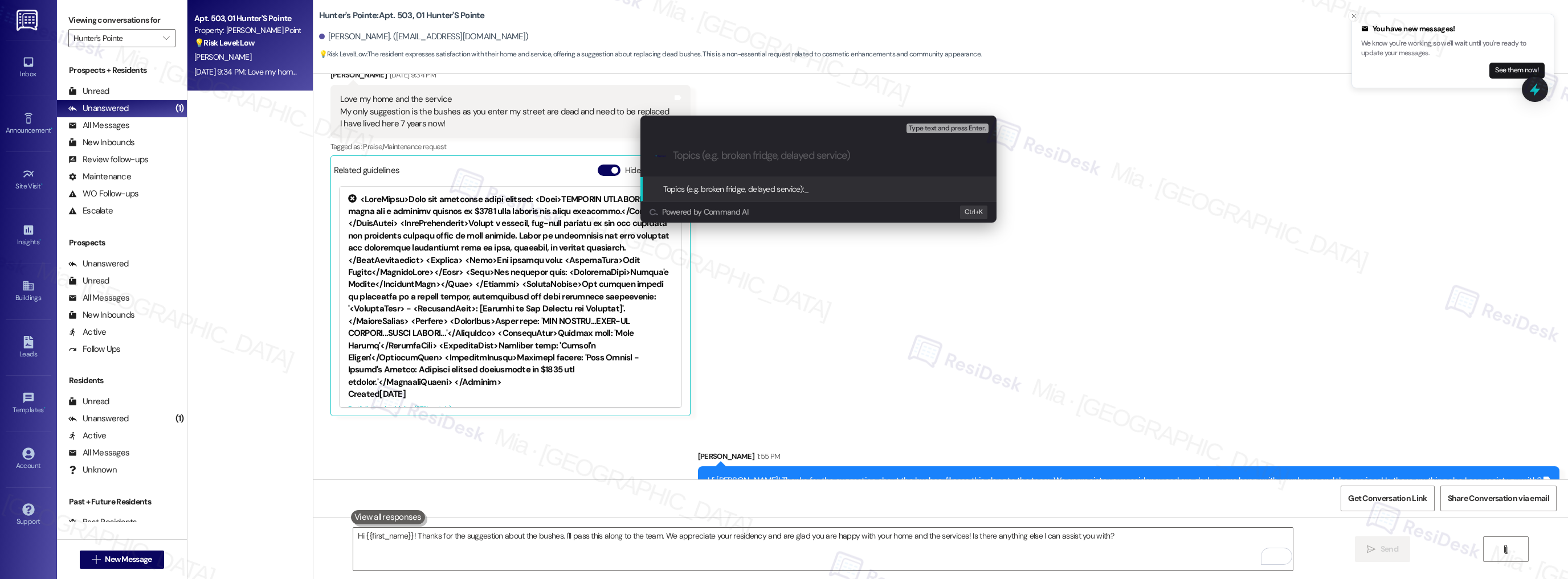
click at [783, 154] on input "Topics (e.g. broken fridge, delayed service)" at bounding box center [828, 155] width 310 height 12
type input "Feedback on [PERSON_NAME]"
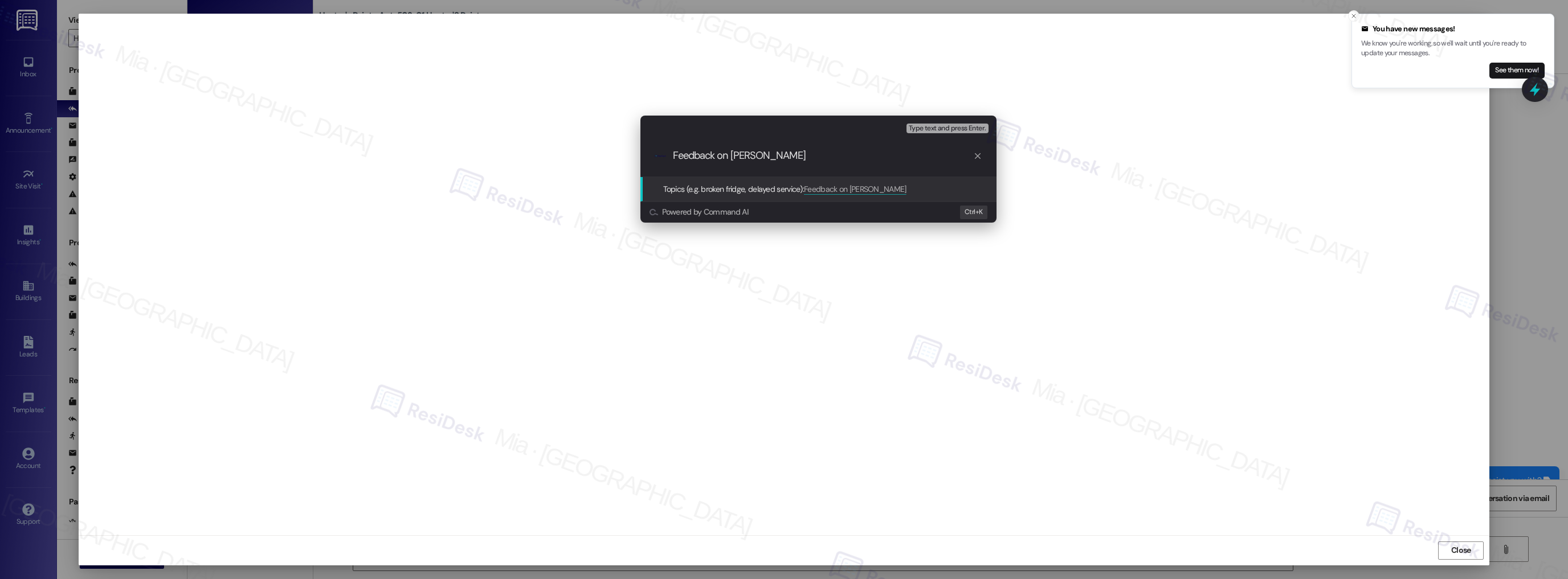
click at [978, 156] on icon "progress bar" at bounding box center [977, 155] width 9 height 9
click at [776, 285] on div "Escalate Conversation Low risk Topics (e.g. broken fridge, delayed service) Any…" at bounding box center [784, 290] width 1568 height 579
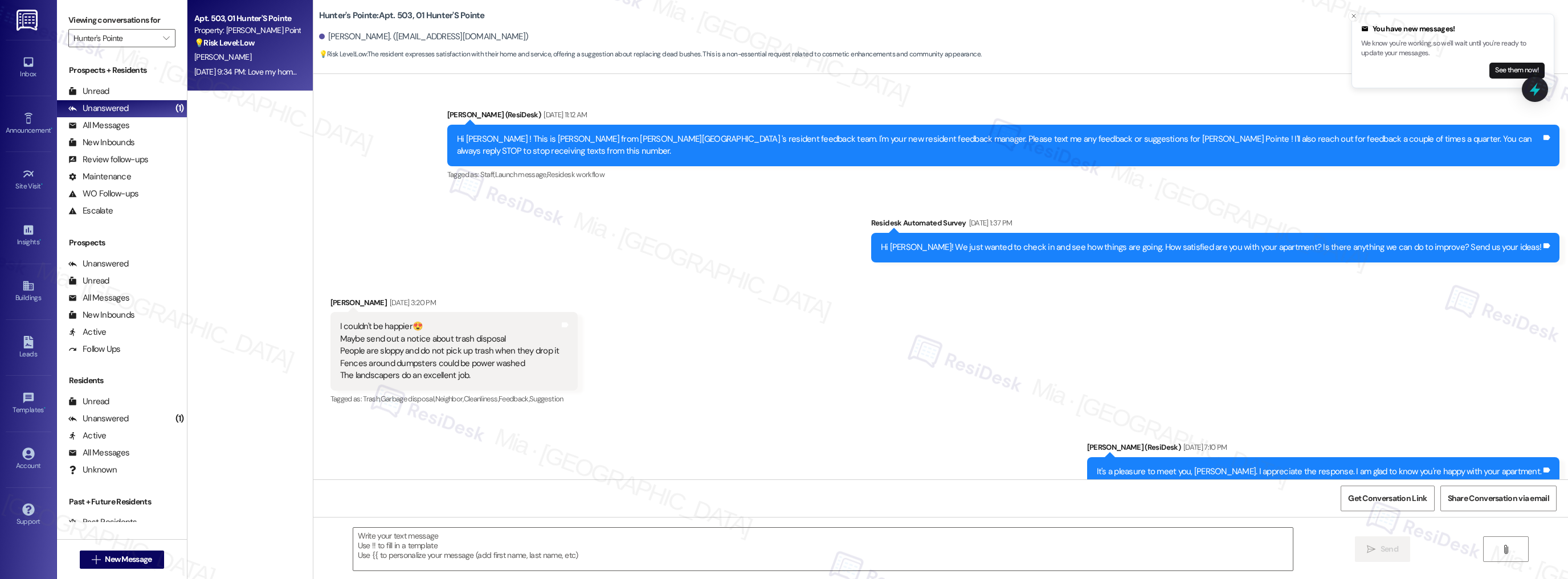
scroll to position [8136, 0]
